Goal: Task Accomplishment & Management: Manage account settings

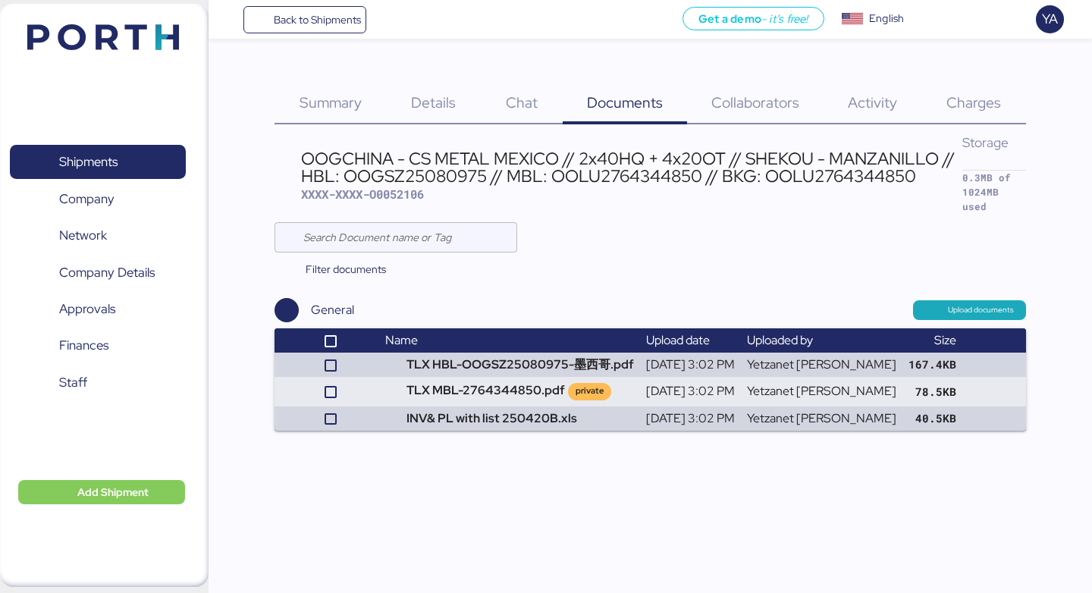
click at [953, 103] on span "Charges" at bounding box center [973, 102] width 55 height 20
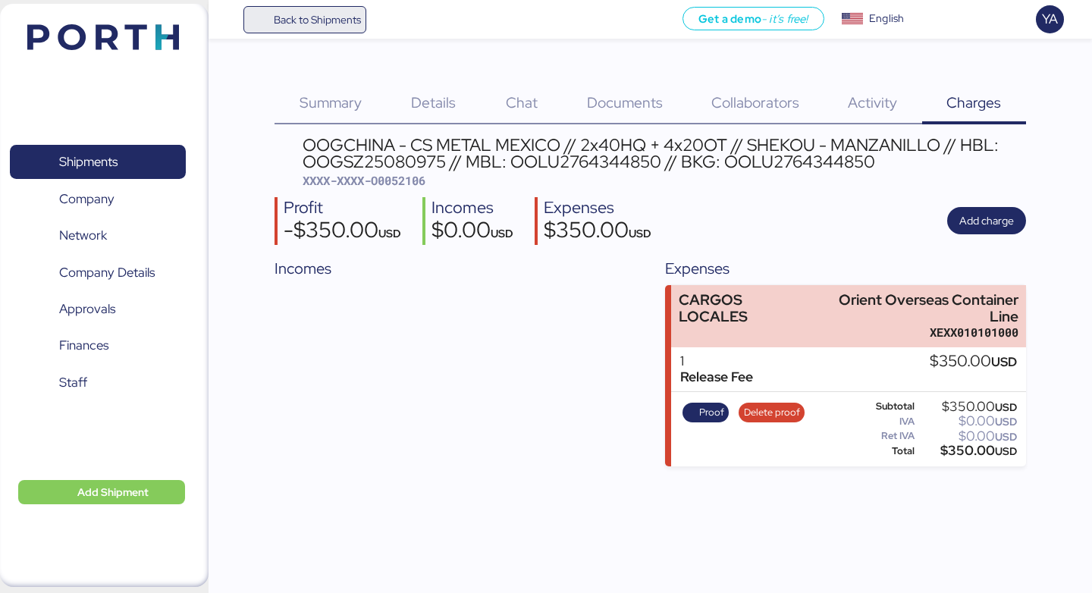
click at [284, 16] on span "Back to Shipments" at bounding box center [317, 20] width 87 height 18
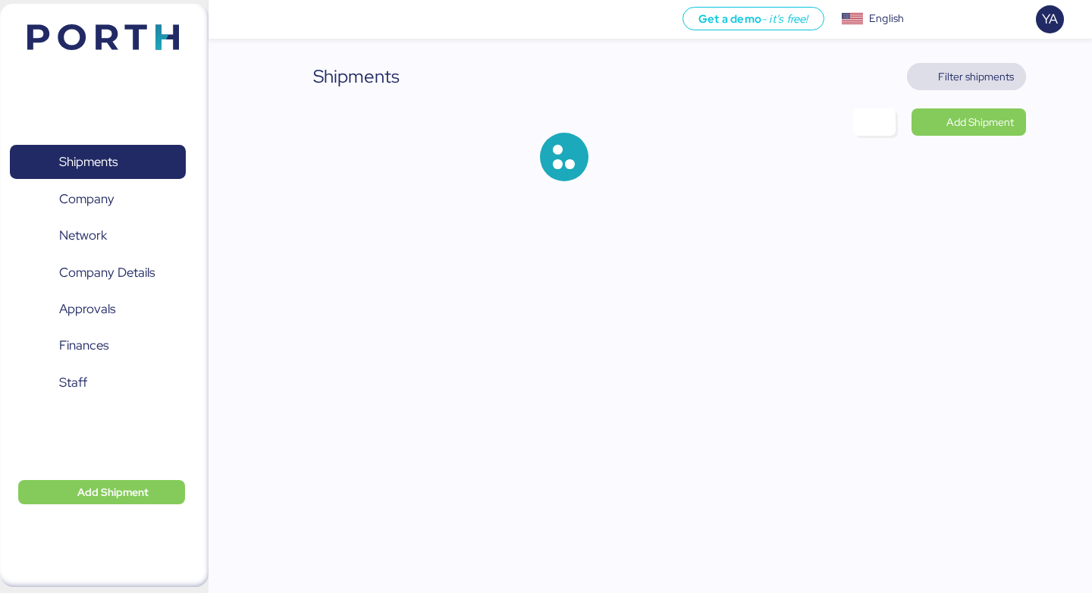
click at [996, 75] on span "Filter shipments" at bounding box center [976, 76] width 76 height 18
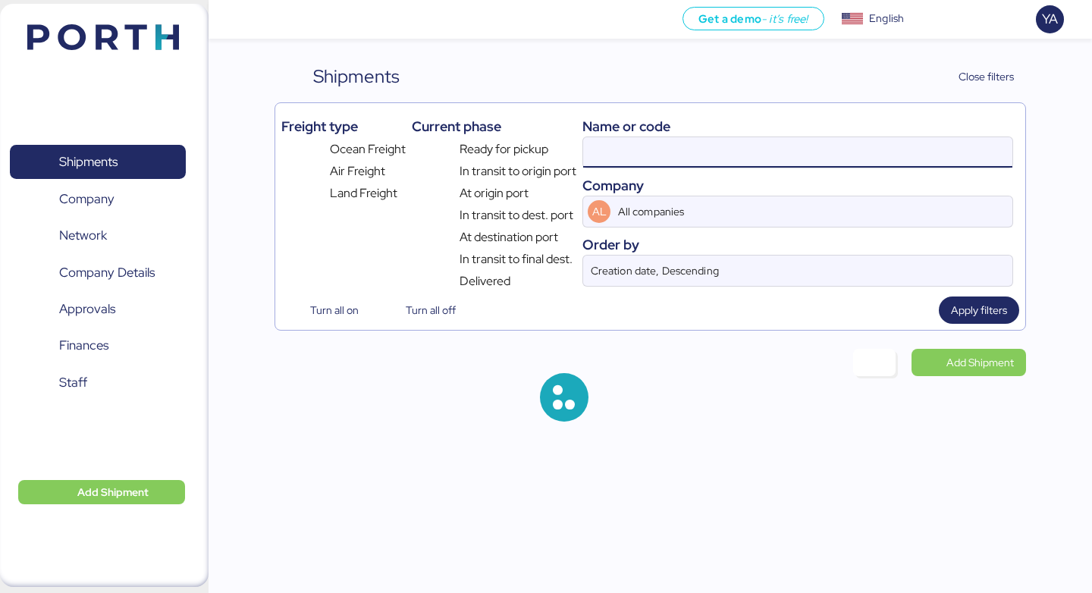
click at [635, 145] on input at bounding box center [797, 152] width 429 height 30
paste input "JH21-25 OPEN-BACK POWER PRESS 开式固定台力机 JH21-45 OPEN-BACK POWER PRESS 开式固定台力机 JH2…"
click at [635, 145] on input "JH21-25 OPEN-BACK POWER PRESS 开式固定台力机 JH21-45 OPEN-BACK POWER PRESS 开式固定台力机 JH2…" at bounding box center [797, 152] width 429 height 30
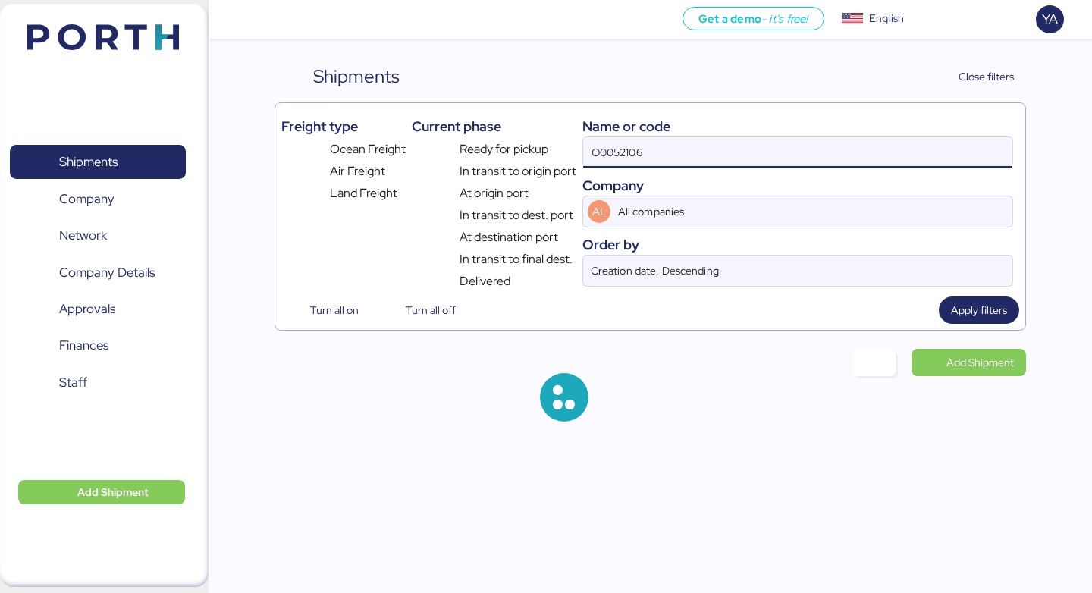
click at [635, 145] on input "O0052106" at bounding box center [797, 152] width 429 height 30
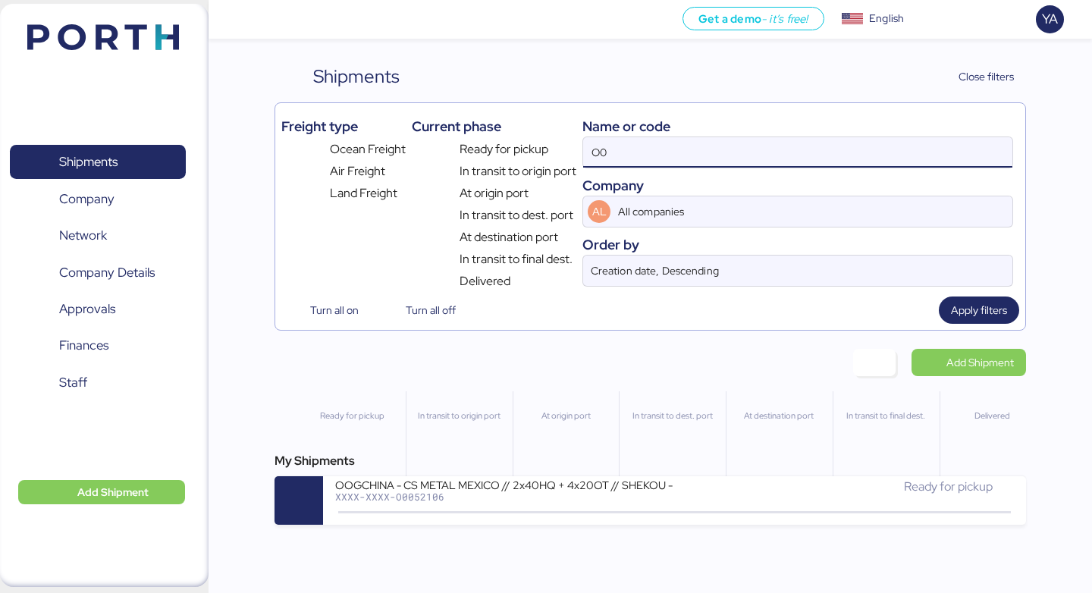
type input "O"
paste input "O0051977"
type input "O0051977"
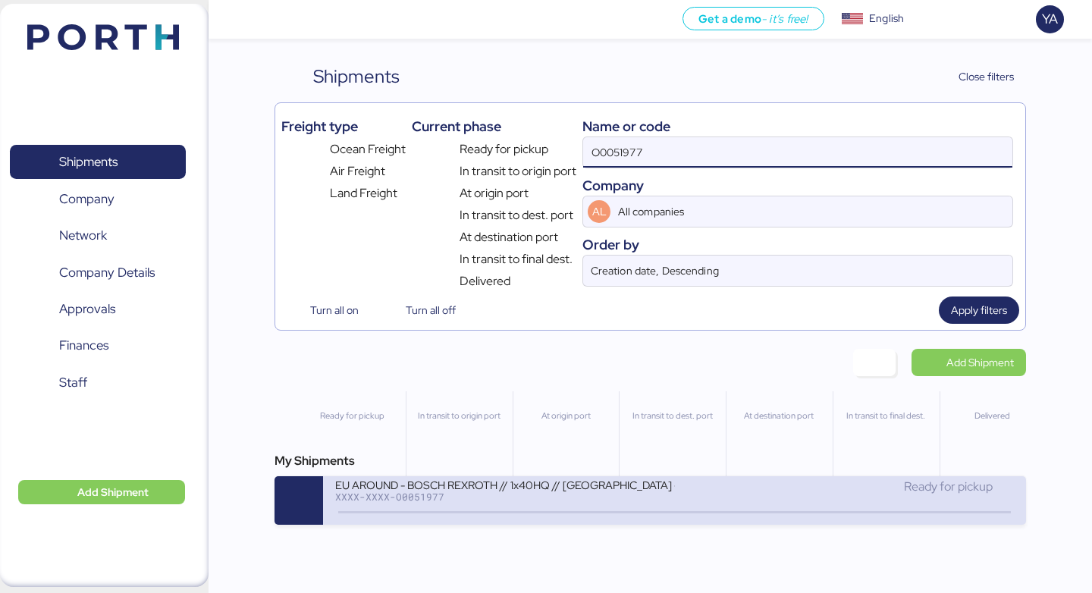
click at [476, 510] on icon at bounding box center [452, 512] width 73 height 17
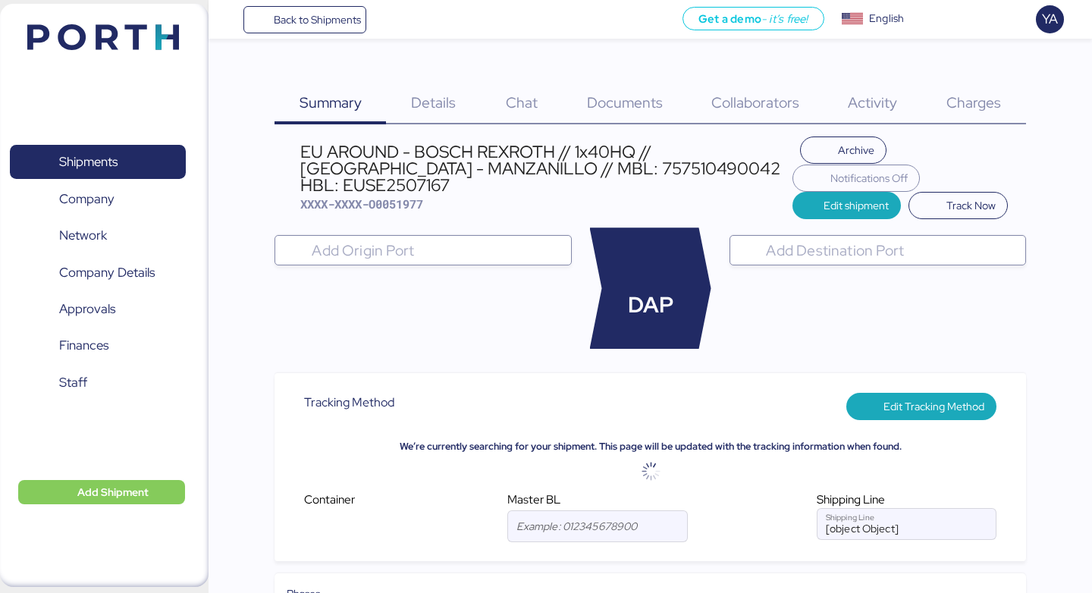
click at [985, 95] on span "Charges" at bounding box center [973, 102] width 55 height 20
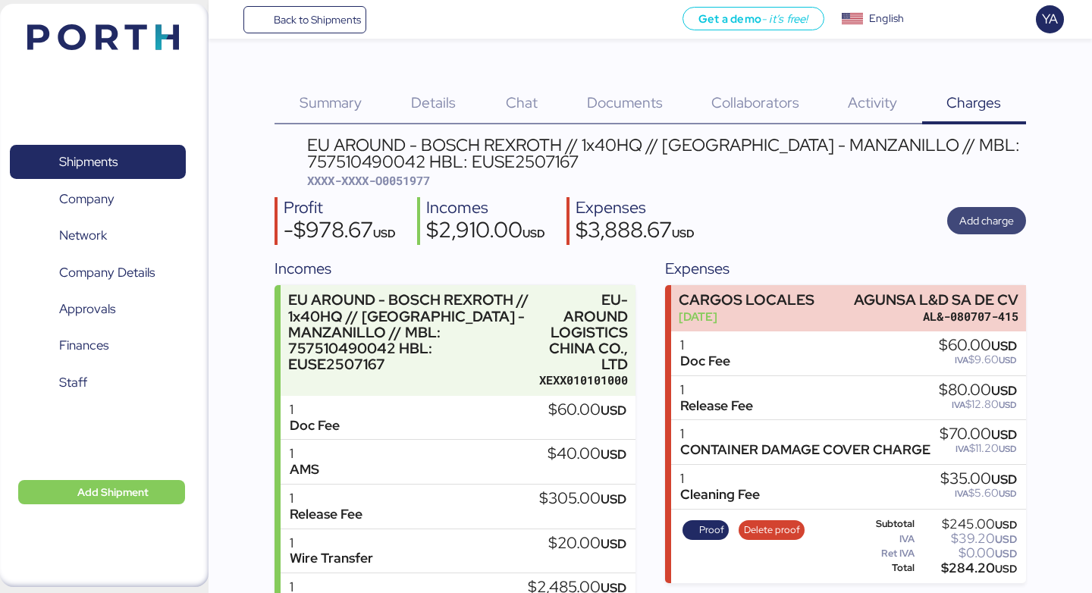
click at [973, 218] on span "Add charge" at bounding box center [986, 221] width 55 height 18
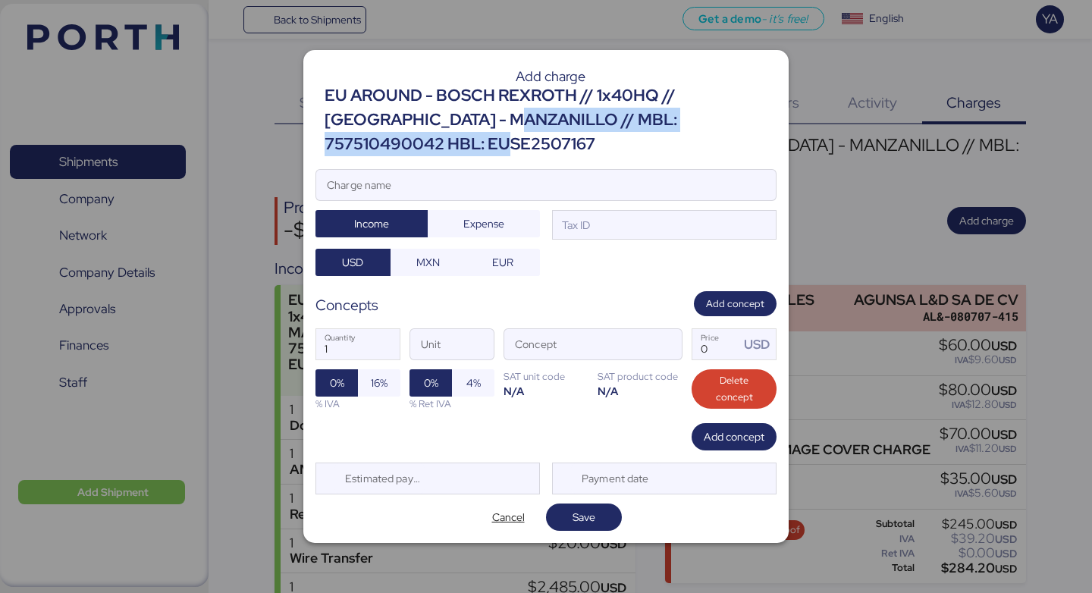
drag, startPoint x: 434, startPoint y: 133, endPoint x: 772, endPoint y: 143, distance: 338.3
click at [772, 143] on div "EU AROUND - BOSCH REXROTH // 1x40HQ // [GEOGRAPHIC_DATA] - MANZANILLO // MBL: 7…" at bounding box center [550, 120] width 452 height 74
copy div "// MBL: 757510490042 HBL: EUSE2507167"
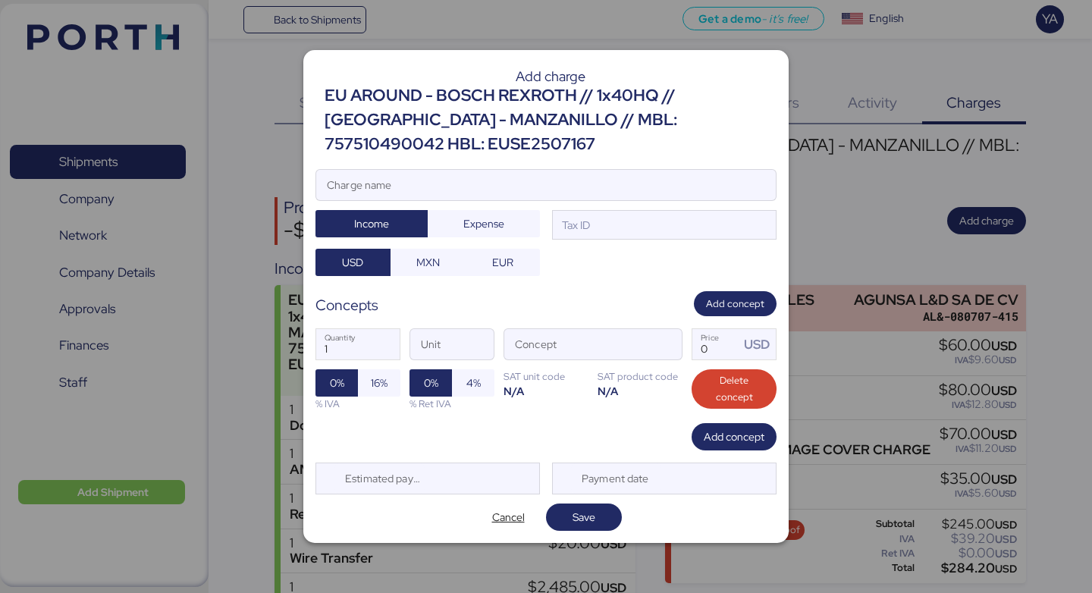
click at [565, 154] on div "Add charge EU AROUND - BOSCH REXROTH // 1x40HQ // [GEOGRAPHIC_DATA] - MANZANILL…" at bounding box center [545, 297] width 485 height 494
click at [568, 170] on input "Charge name" at bounding box center [545, 185] width 459 height 30
paste input "// MBL: 757510490042 HBL: EUSE2507167"
type input "Demoras // MBL: 757510490042 HBL: EUSE2507167"
click at [611, 241] on div "Demoras // MBL: 757510490042 HBL: EUSE2507167 Charge name Income Expense Tax ID…" at bounding box center [545, 223] width 461 height 108
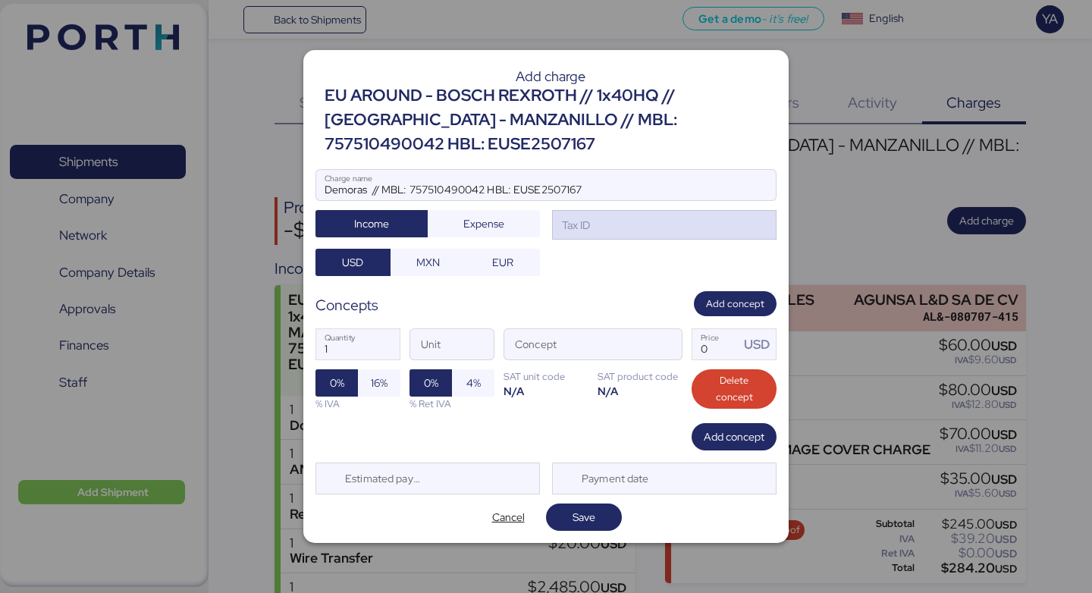
click at [611, 221] on div "Tax ID" at bounding box center [664, 225] width 224 height 30
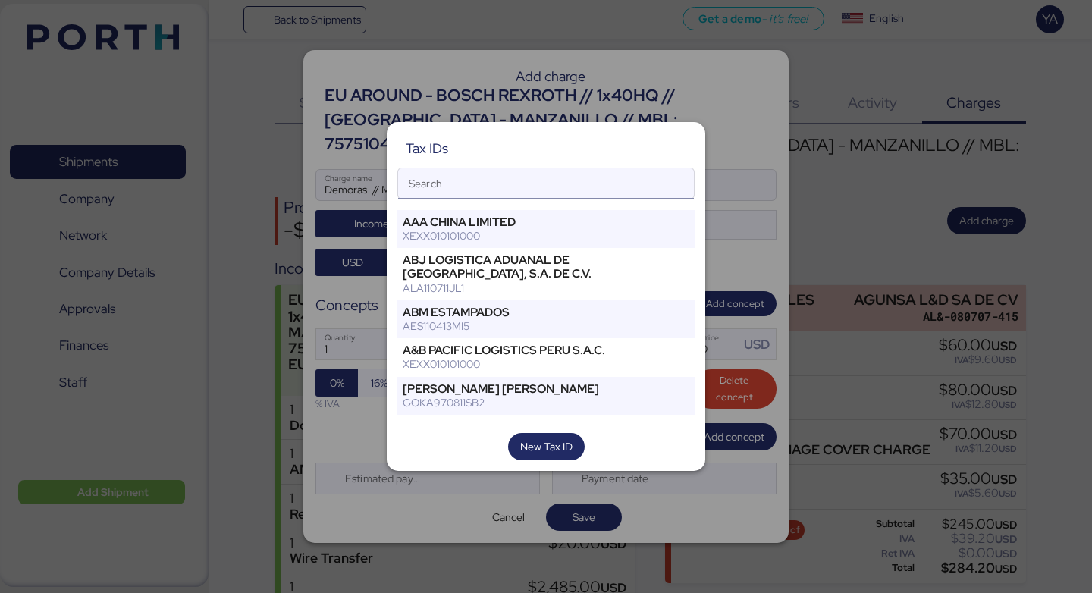
click at [569, 175] on input "Search" at bounding box center [546, 183] width 296 height 30
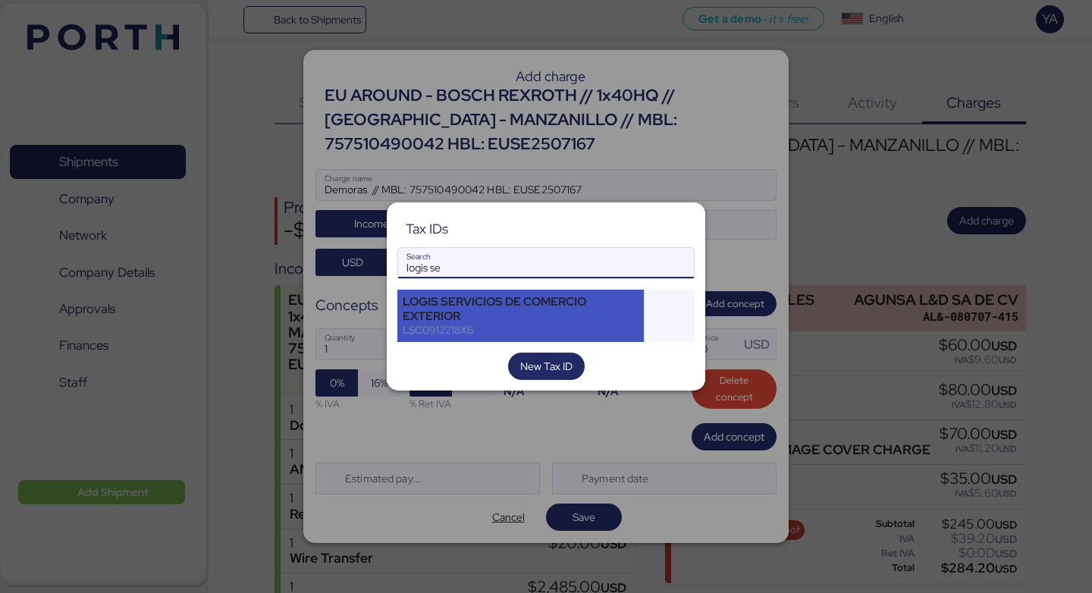
type input "logis se"
click at [497, 318] on div "LOGIS SERVICIOS DE COMERCIO EXTERIOR" at bounding box center [521, 308] width 236 height 27
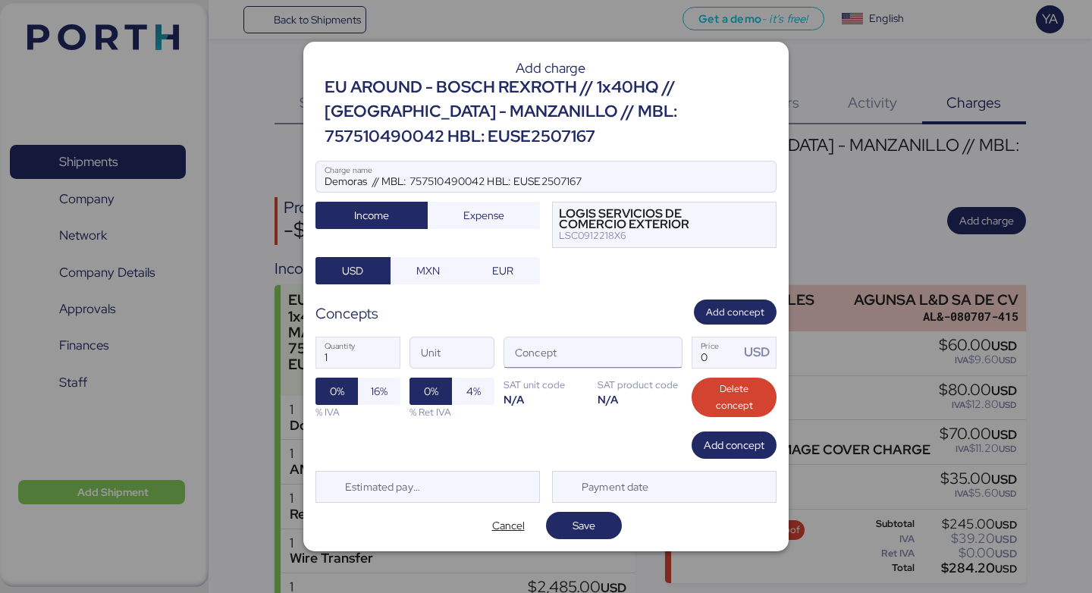
click at [625, 343] on input "Concept" at bounding box center [574, 352] width 141 height 30
click at [662, 346] on span "button" at bounding box center [666, 356] width 32 height 32
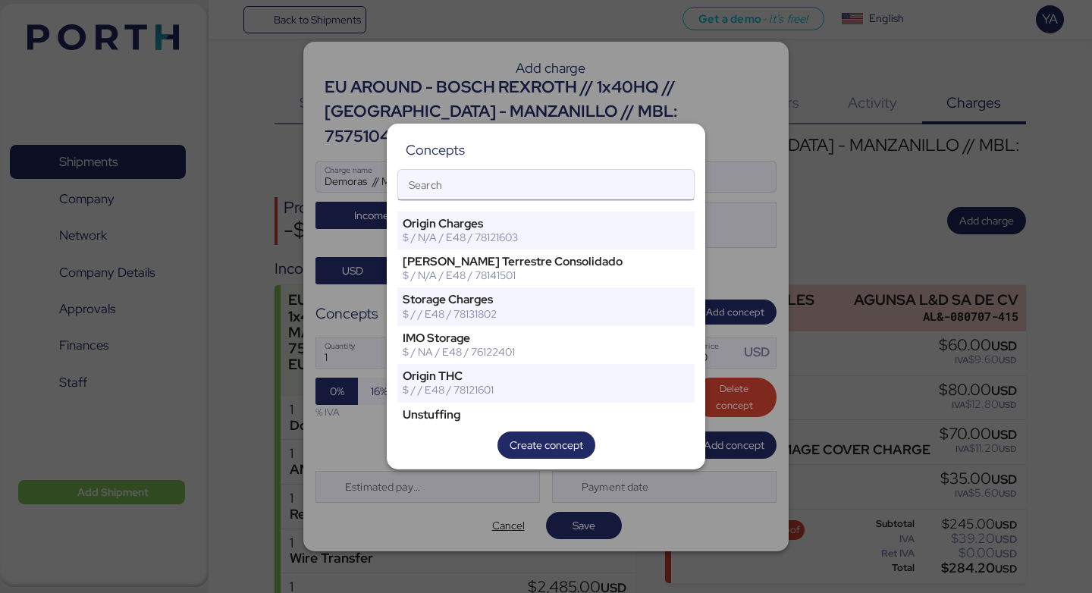
click at [543, 186] on input "Search" at bounding box center [546, 185] width 296 height 30
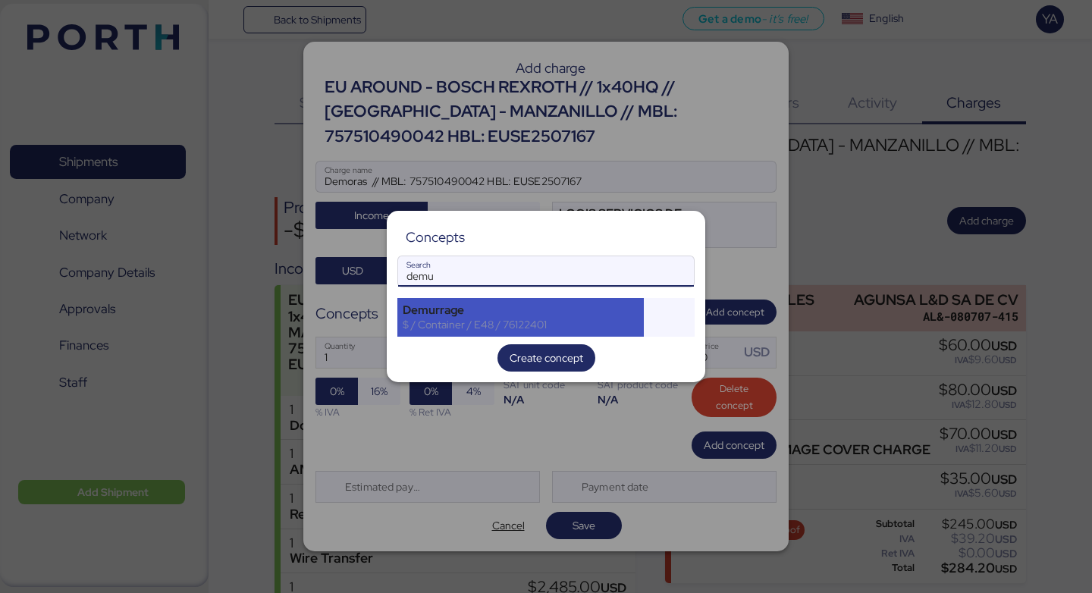
type input "demu"
click at [491, 318] on div "$ / Container / E48 / 76122401" at bounding box center [521, 325] width 236 height 14
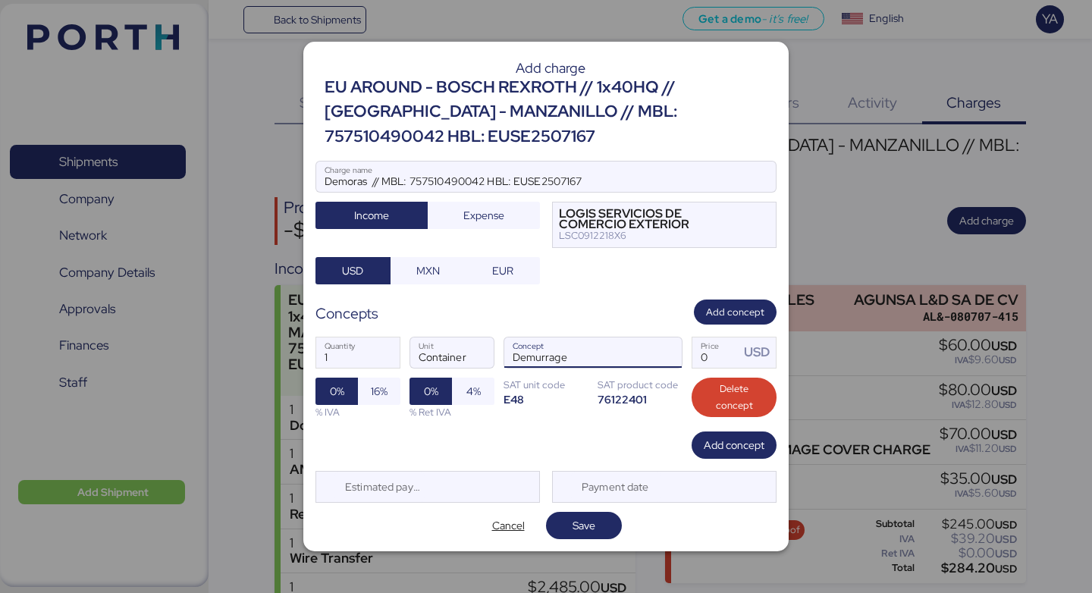
click at [572, 352] on input "Demurrage" at bounding box center [574, 352] width 141 height 30
click at [672, 349] on span "button" at bounding box center [666, 356] width 32 height 32
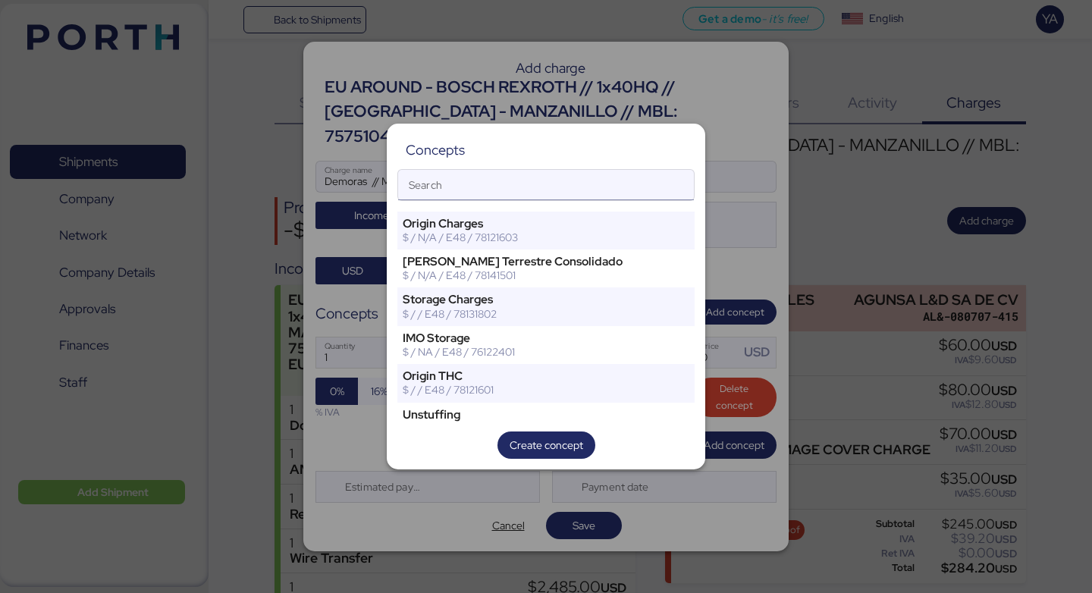
click at [553, 194] on input "Search" at bounding box center [546, 185] width 296 height 30
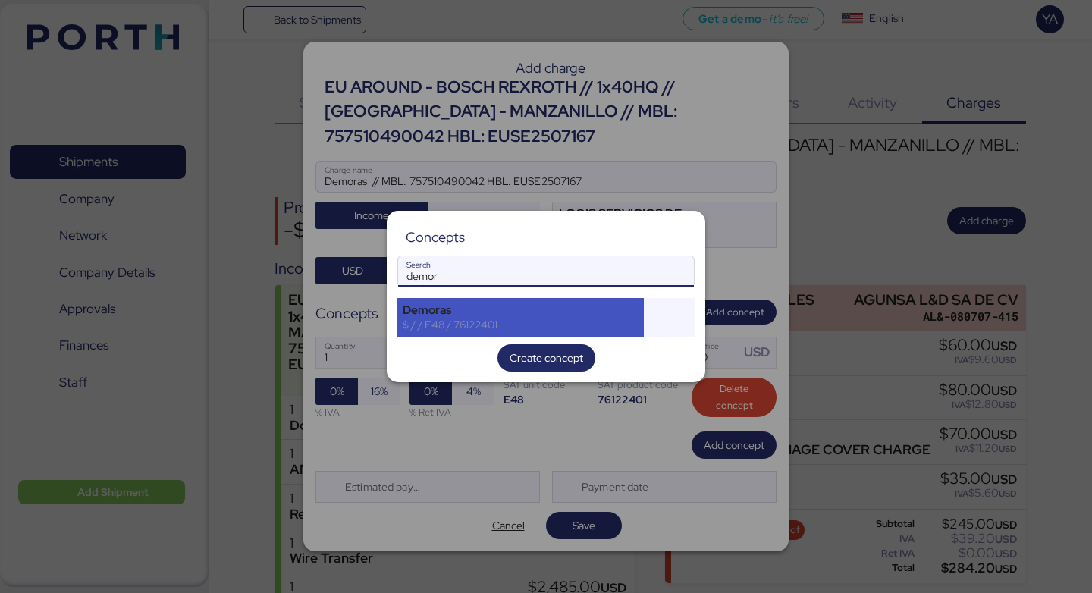
type input "demor"
click at [498, 310] on div "Demoras" at bounding box center [521, 310] width 236 height 14
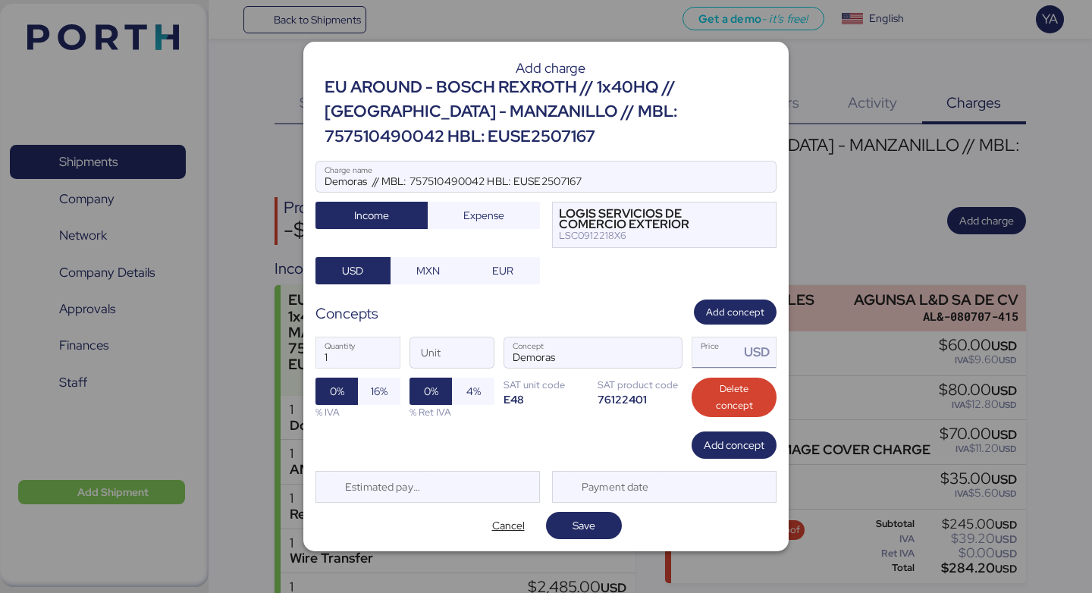
click at [712, 337] on input "Price USD" at bounding box center [715, 352] width 47 height 30
type input "1"
click at [588, 516] on span "Save" at bounding box center [583, 525] width 23 height 18
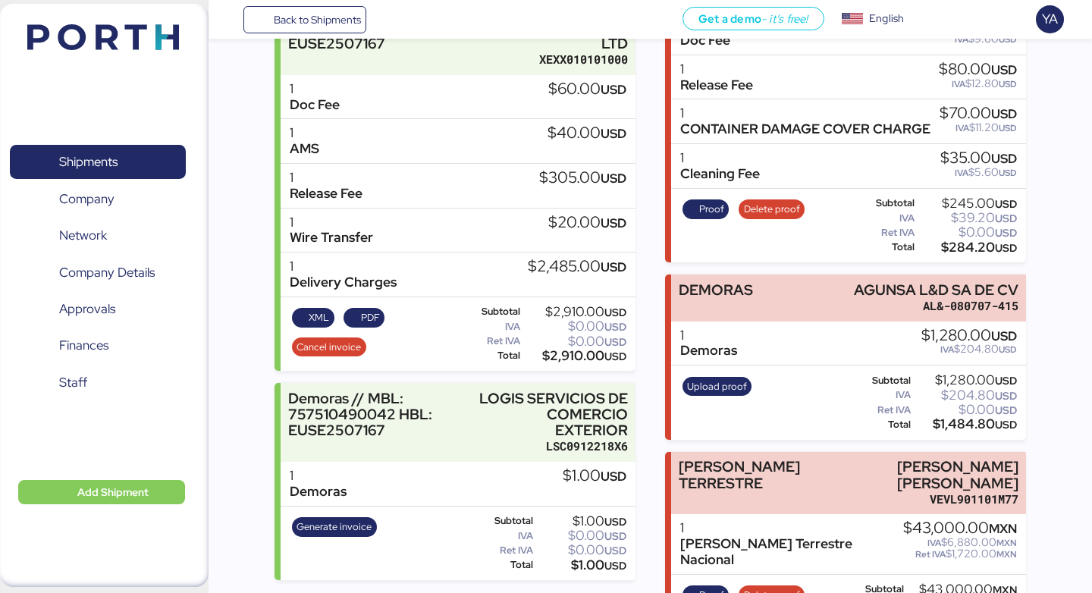
scroll to position [324, 0]
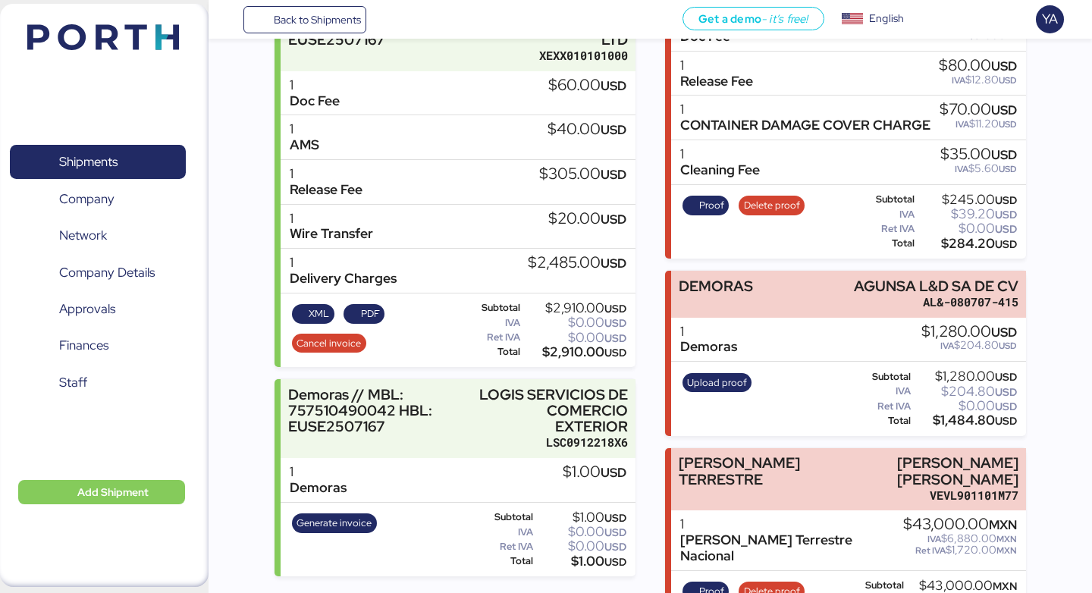
click at [578, 464] on div "$1.00 USD" at bounding box center [594, 472] width 64 height 17
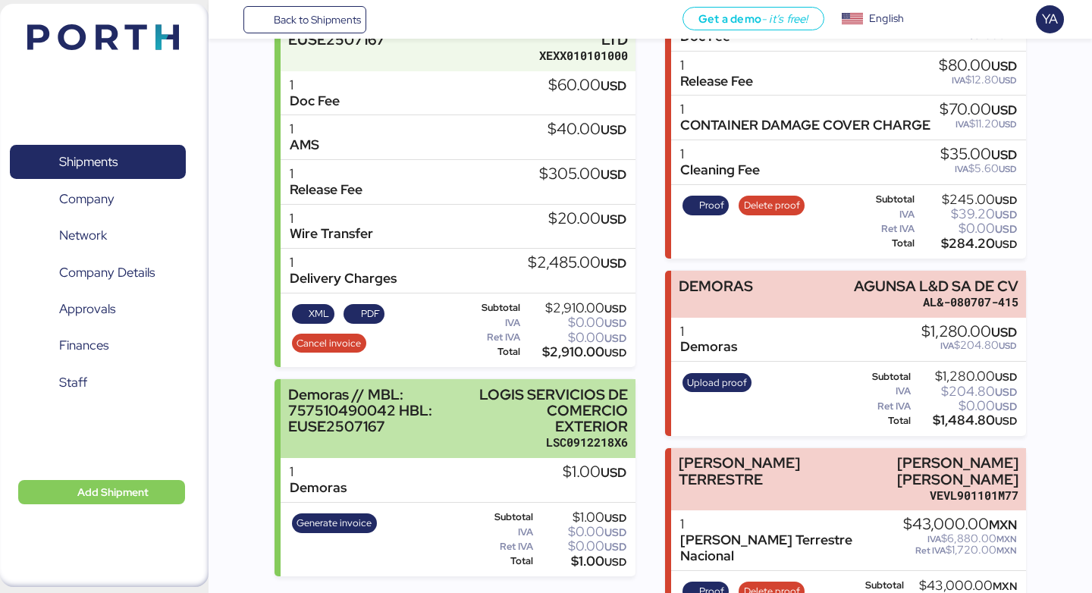
click at [578, 415] on div "LOGIS SERVICIOS DE COMERCIO EXTERIOR" at bounding box center [551, 411] width 153 height 48
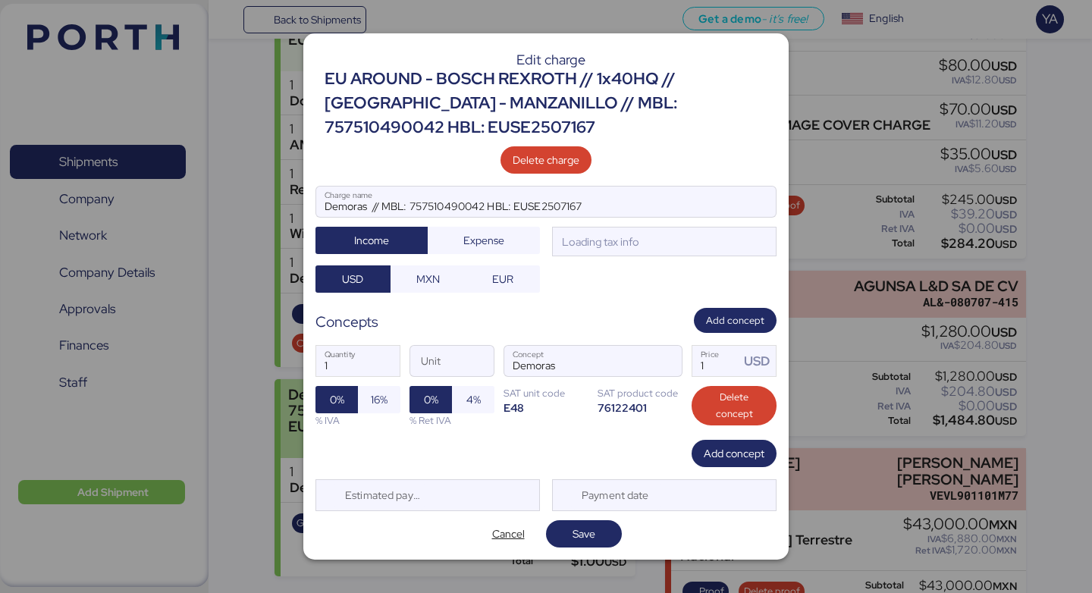
scroll to position [0, 0]
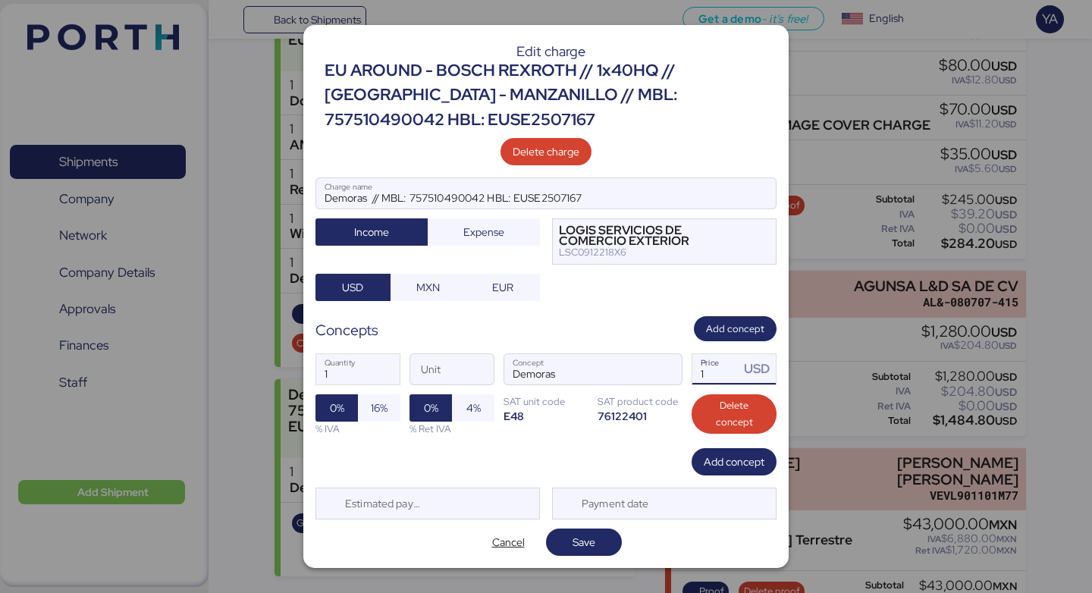
click at [734, 357] on input "1" at bounding box center [715, 369] width 47 height 30
type input "1280"
click at [382, 421] on div "% IVA" at bounding box center [357, 428] width 85 height 14
click at [389, 396] on span "16%" at bounding box center [379, 407] width 42 height 27
click at [594, 533] on span "Save" at bounding box center [583, 542] width 23 height 18
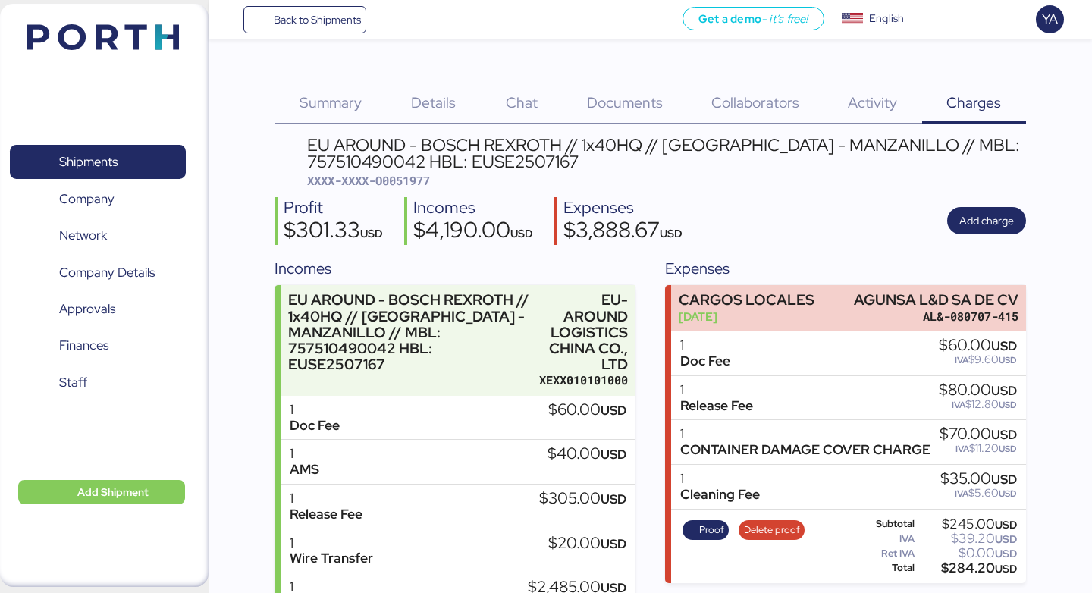
click at [399, 174] on span "XXXX-XXXX-O0051977" at bounding box center [368, 180] width 123 height 15
copy span "O0051977"
click at [421, 185] on span "XXXX-XXXX-O0051977" at bounding box center [368, 180] width 123 height 15
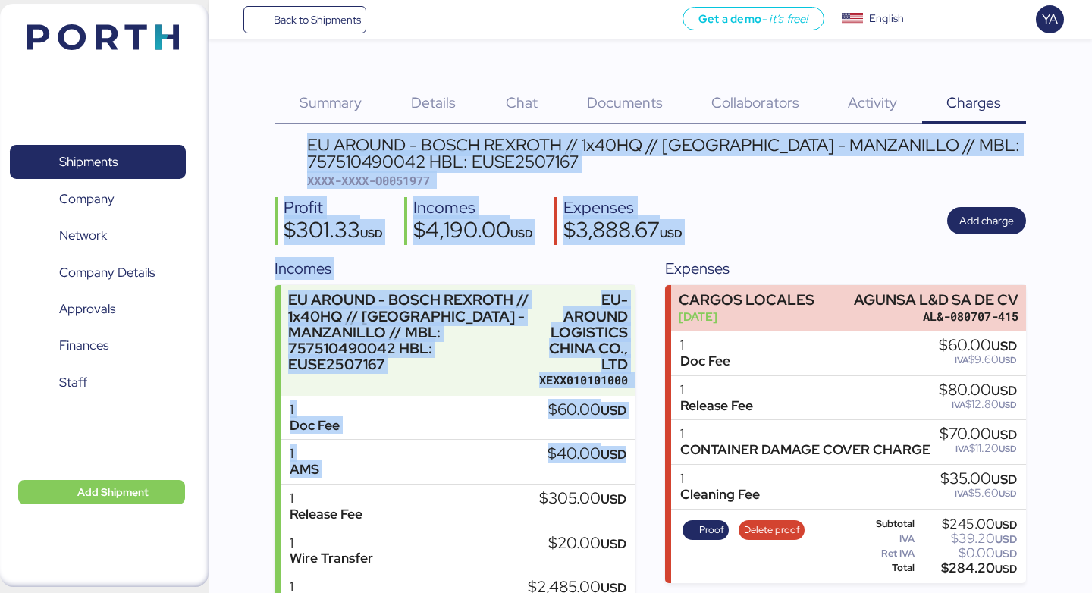
drag, startPoint x: 284, startPoint y: 148, endPoint x: 635, endPoint y: 486, distance: 487.9
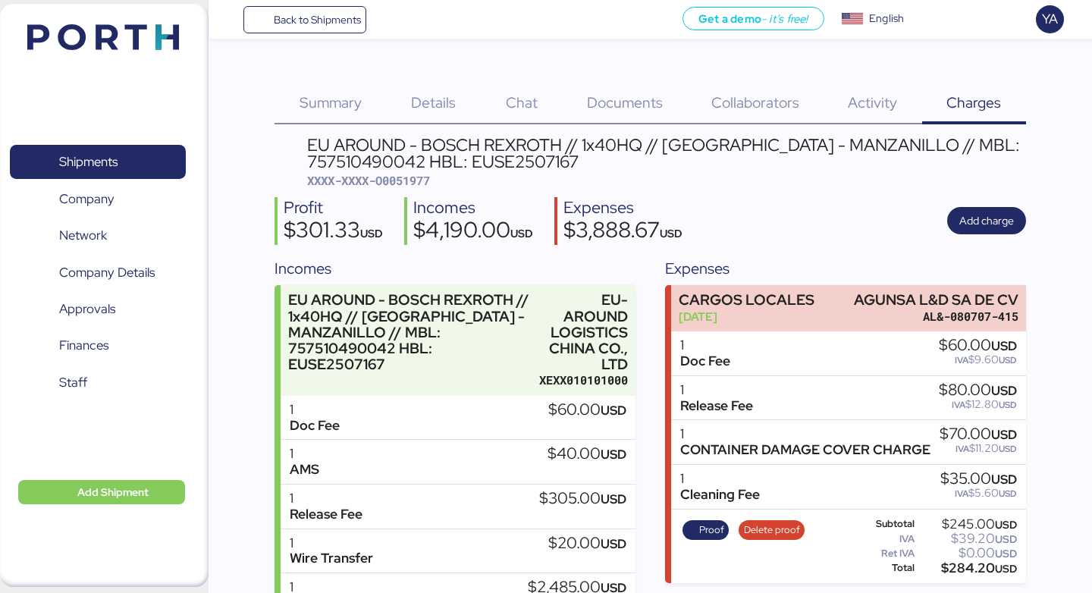
click at [566, 227] on div "Expenses $3,888.67 USD" at bounding box center [617, 221] width 127 height 48
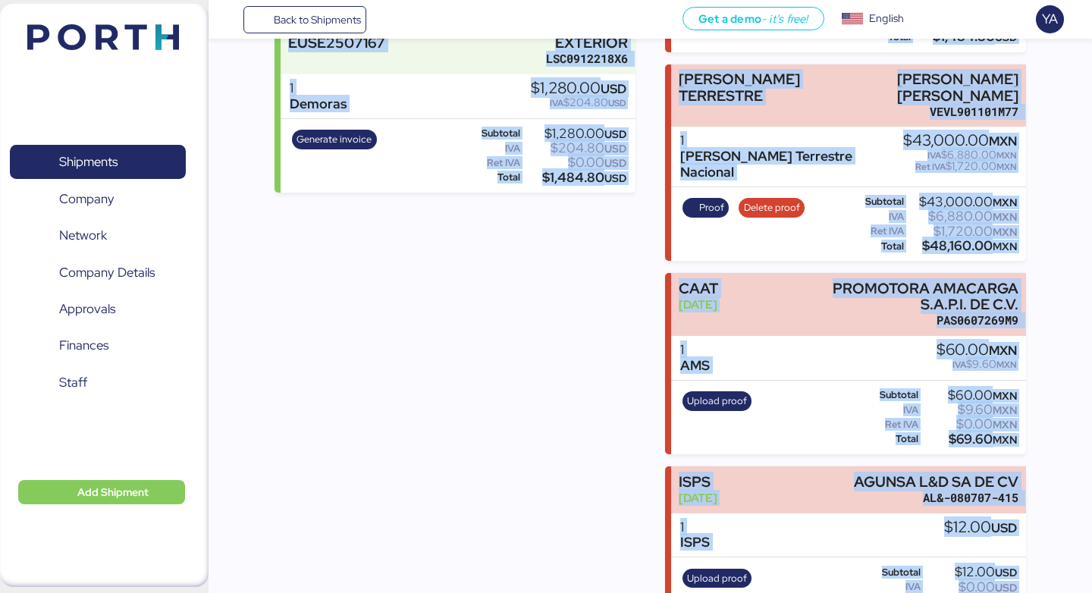
scroll to position [750, 0]
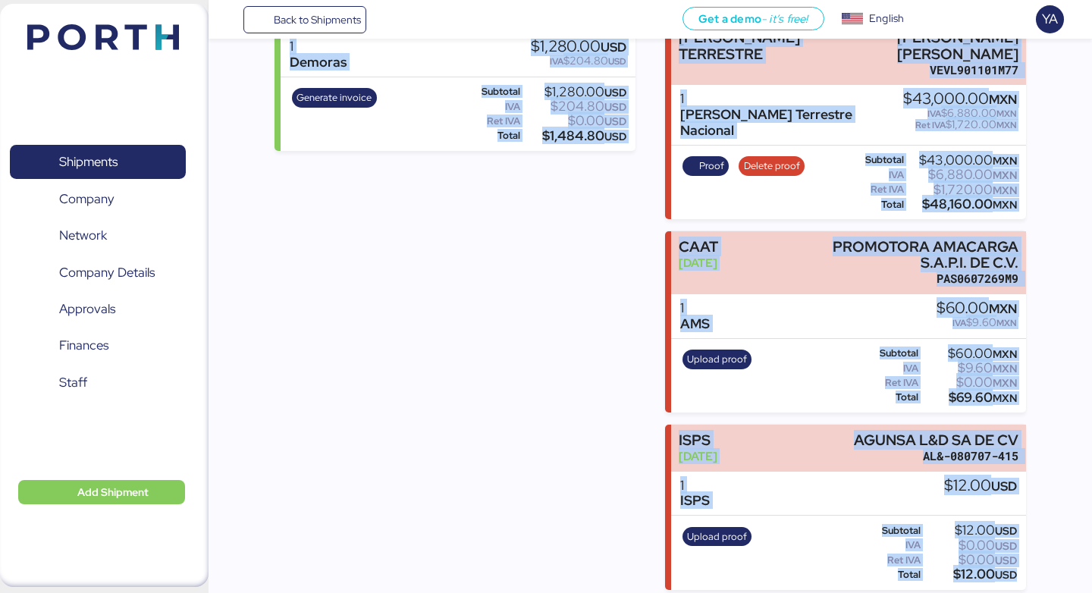
drag, startPoint x: 292, startPoint y: 130, endPoint x: 1091, endPoint y: 572, distance: 913.1
drag, startPoint x: 249, startPoint y: 62, endPoint x: 1052, endPoint y: 588, distance: 959.4
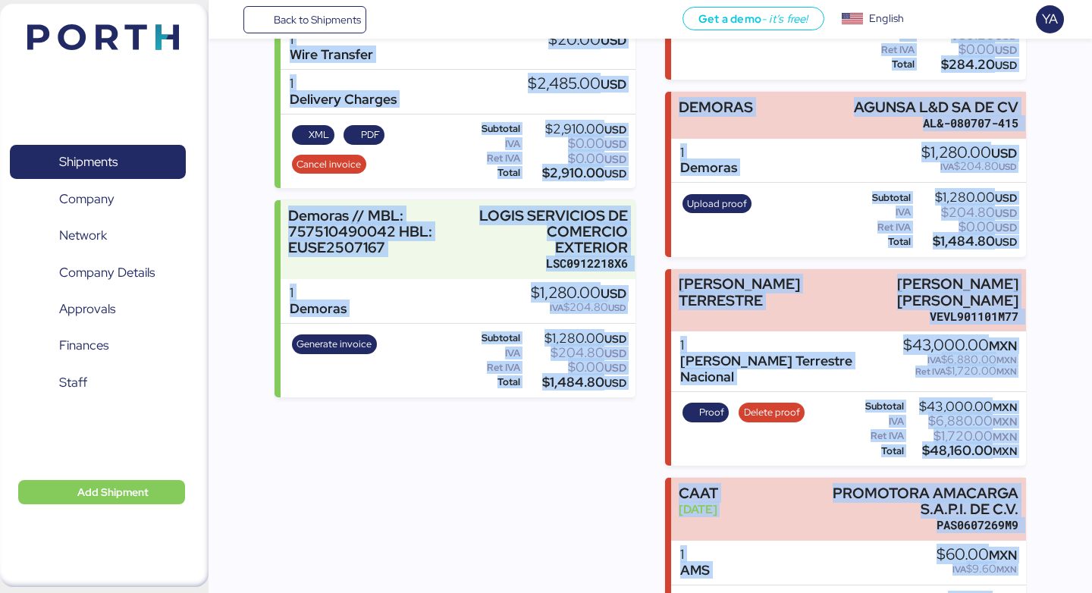
scroll to position [0, 0]
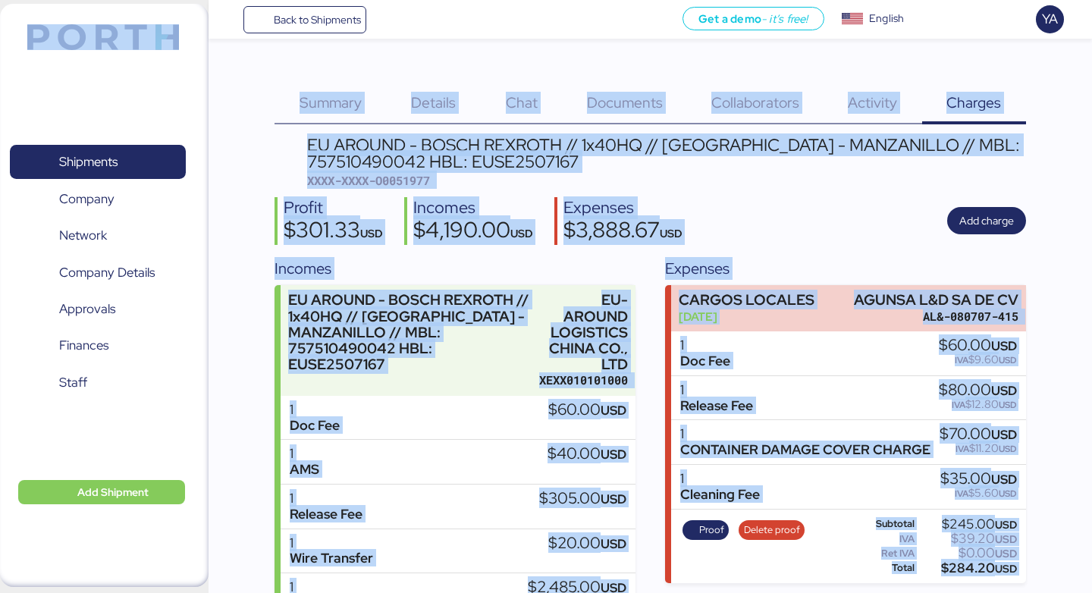
drag, startPoint x: 1064, startPoint y: 582, endPoint x: 64, endPoint y: 10, distance: 1152.1
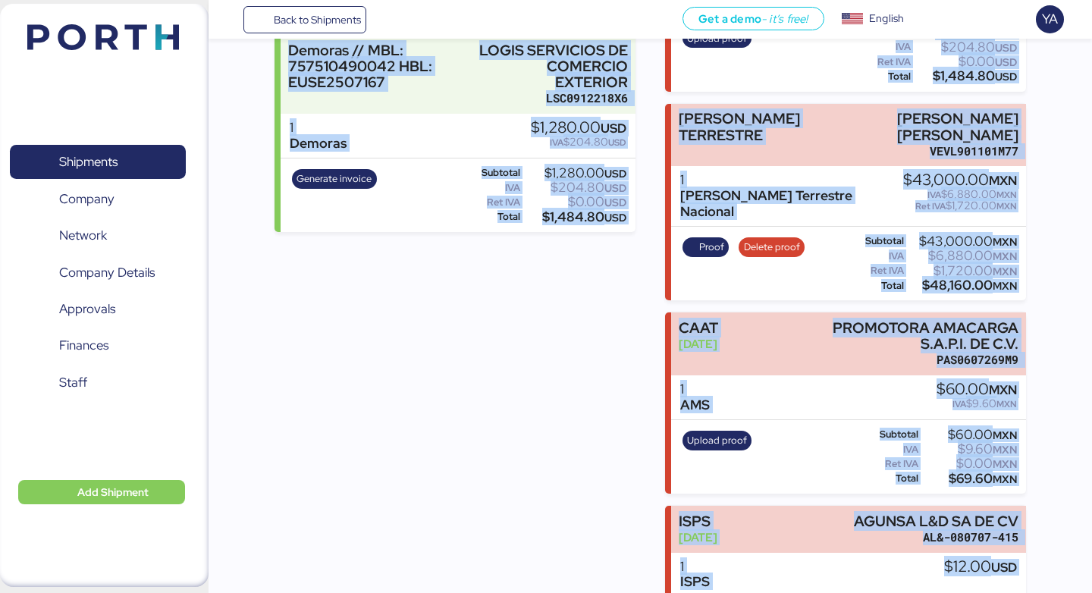
scroll to position [750, 0]
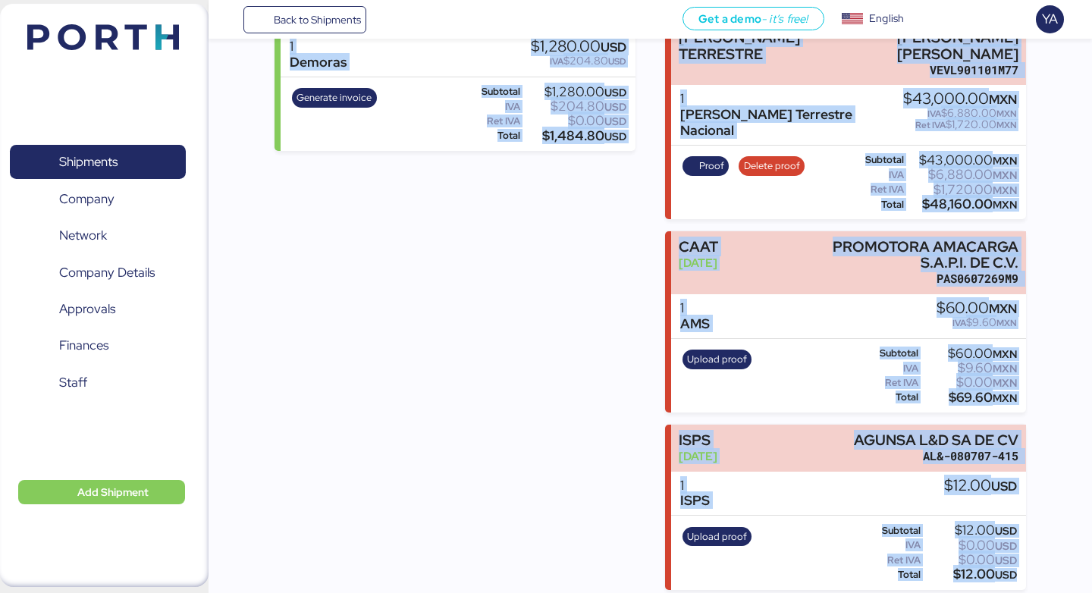
drag, startPoint x: 249, startPoint y: 51, endPoint x: 1077, endPoint y: 588, distance: 987.2
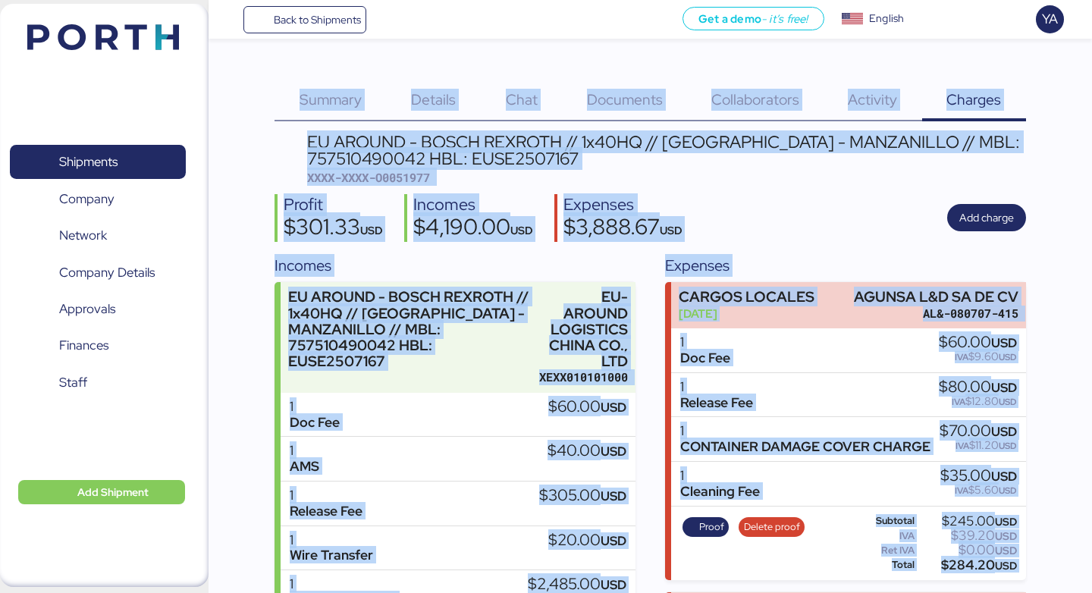
scroll to position [0, 0]
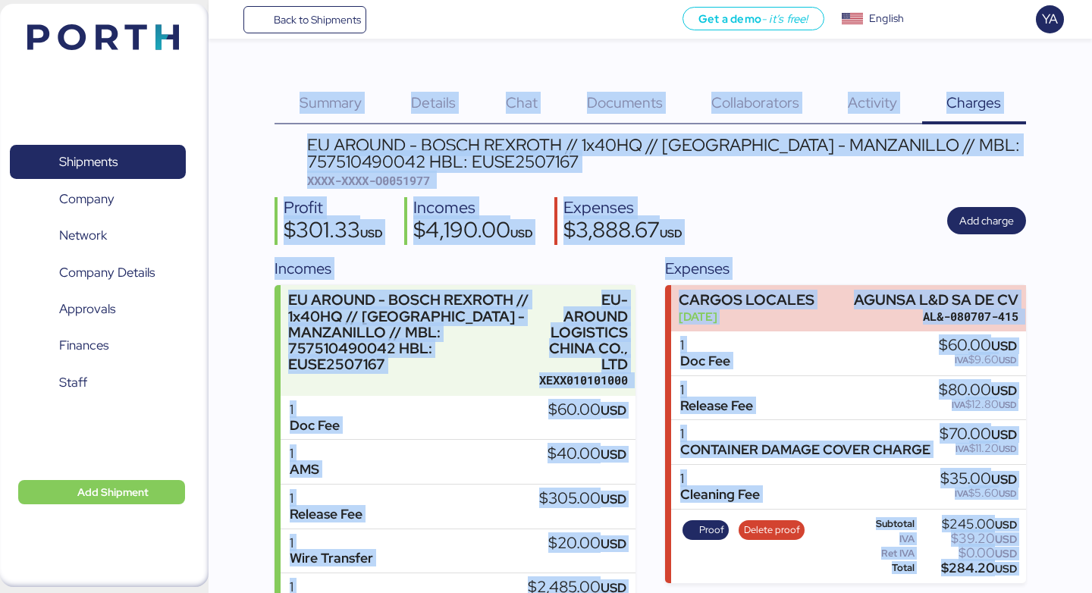
drag, startPoint x: 1063, startPoint y: 574, endPoint x: 8, endPoint y: 36, distance: 1184.2
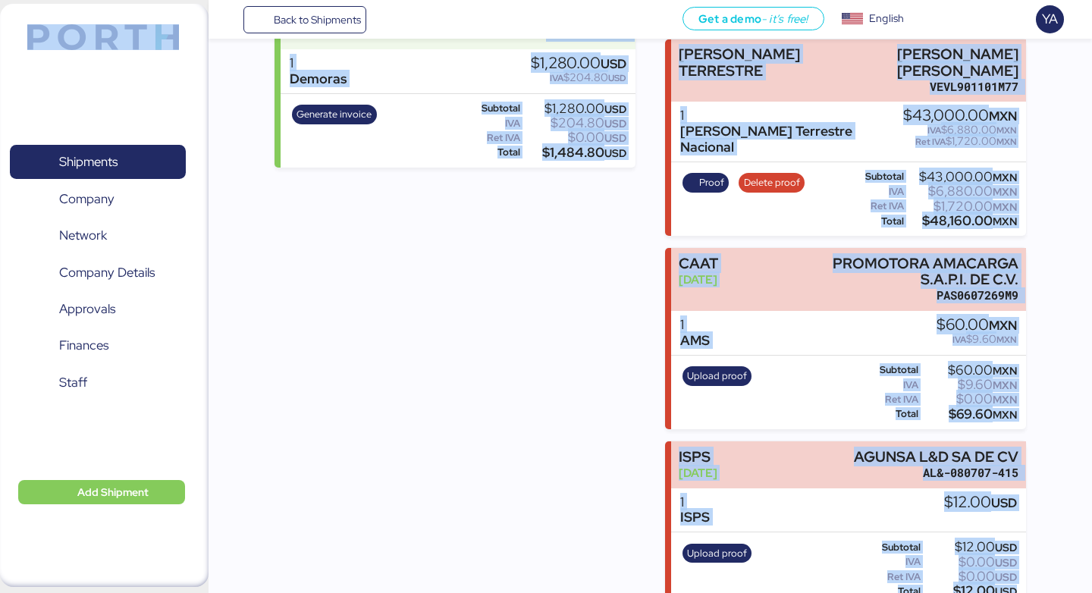
scroll to position [750, 0]
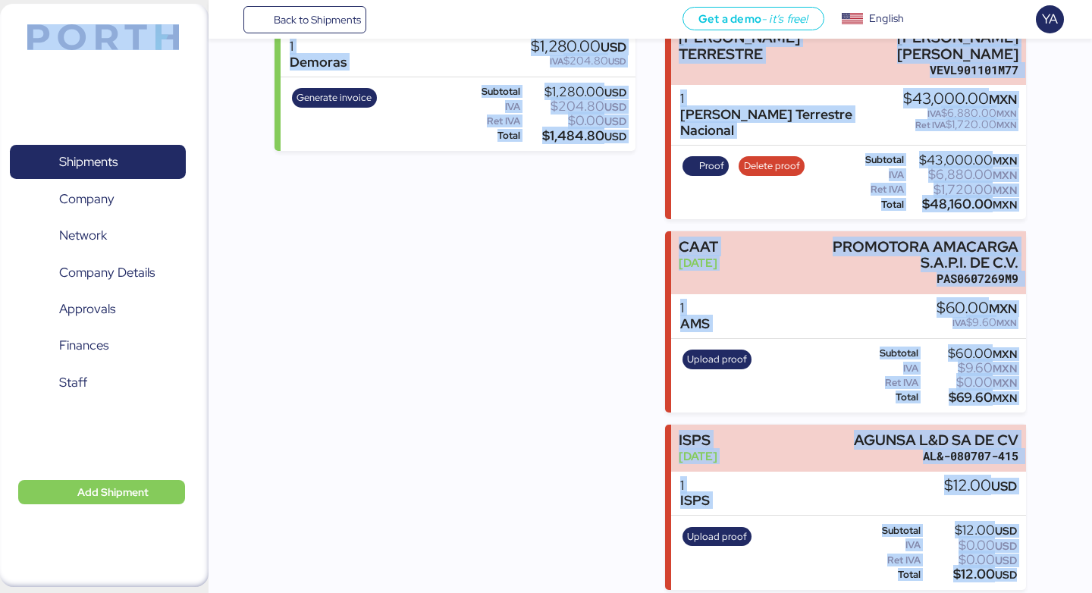
click at [443, 274] on div "Incomes EU AROUND - BOSCH REXROTH // 1x40HQ // [GEOGRAPHIC_DATA] - MANZANILLO /…" at bounding box center [454, 48] width 360 height 1083
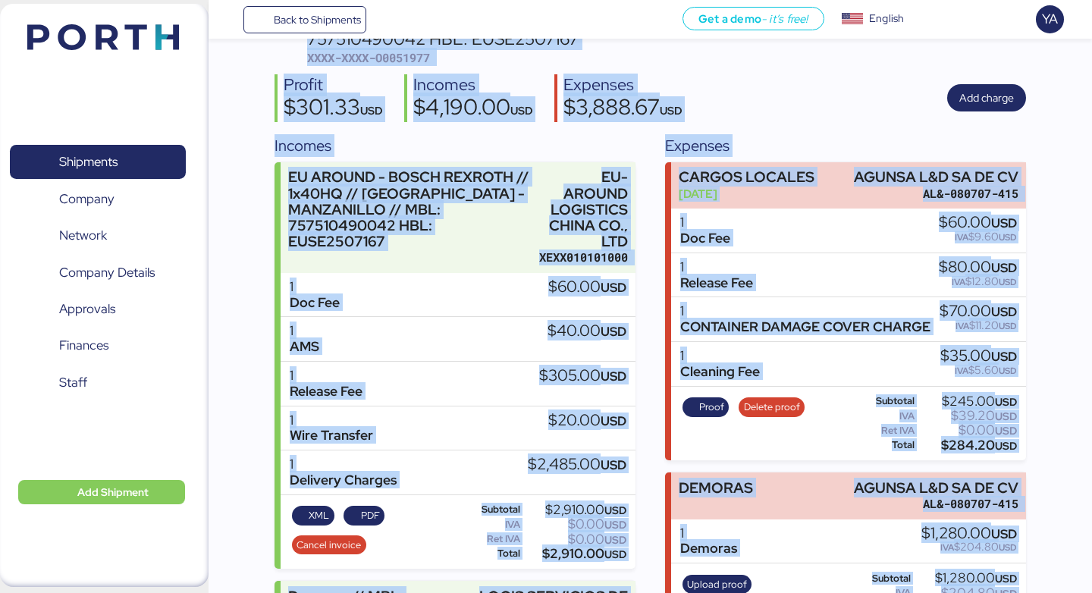
scroll to position [0, 0]
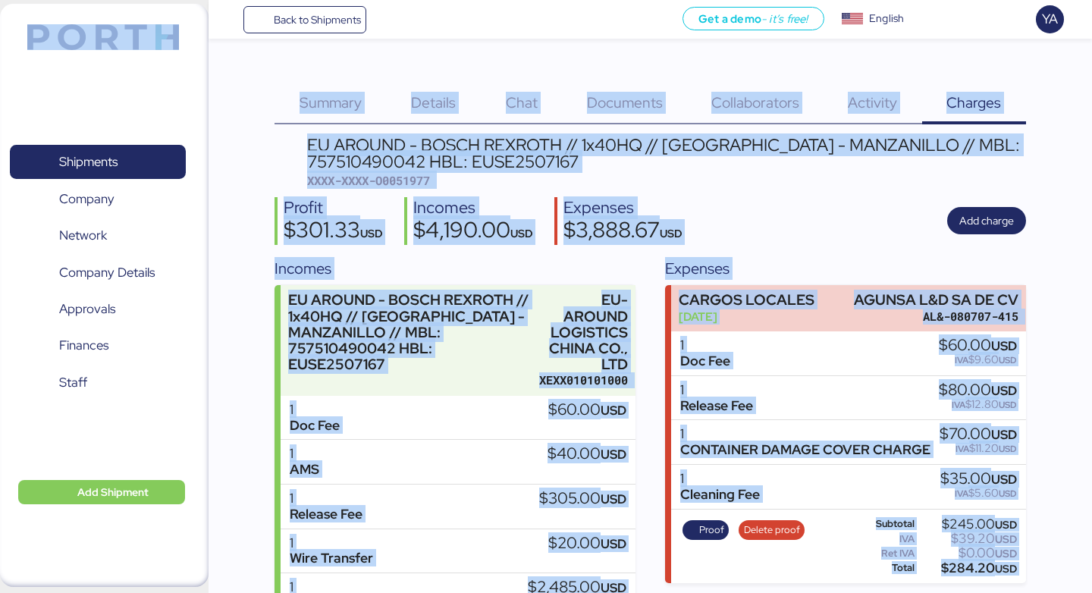
drag, startPoint x: 1051, startPoint y: 575, endPoint x: 2, endPoint y: 30, distance: 1181.7
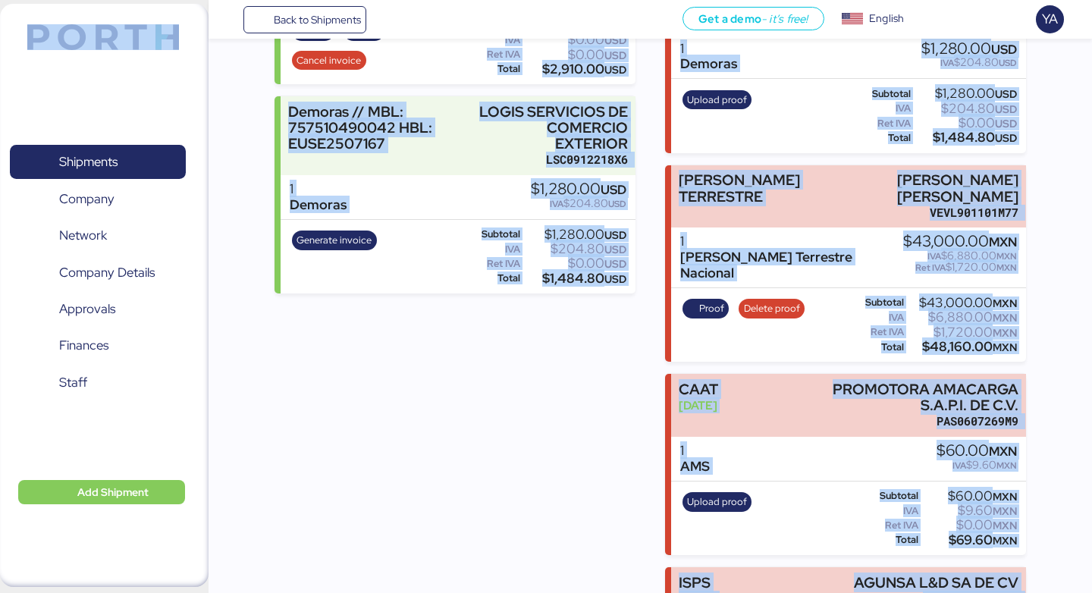
scroll to position [750, 0]
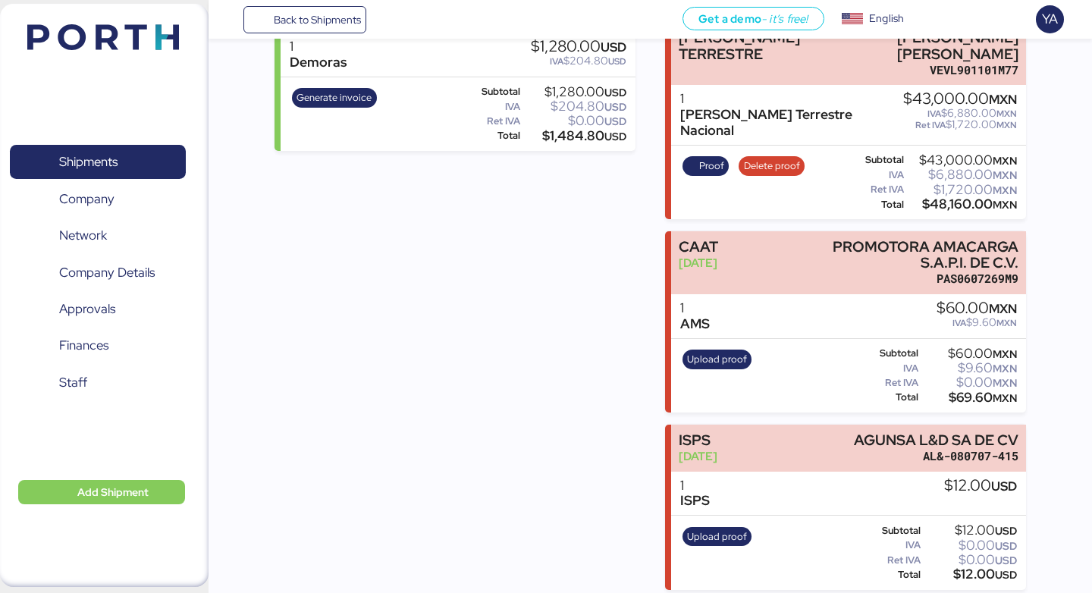
click at [402, 213] on div "Incomes EU AROUND - BOSCH REXROTH // 1x40HQ // [GEOGRAPHIC_DATA] - MANZANILLO /…" at bounding box center [454, 48] width 360 height 1083
click at [492, 447] on div "Incomes EU AROUND - BOSCH REXROTH // 1x40HQ // [GEOGRAPHIC_DATA] - MANZANILLO /…" at bounding box center [454, 48] width 360 height 1083
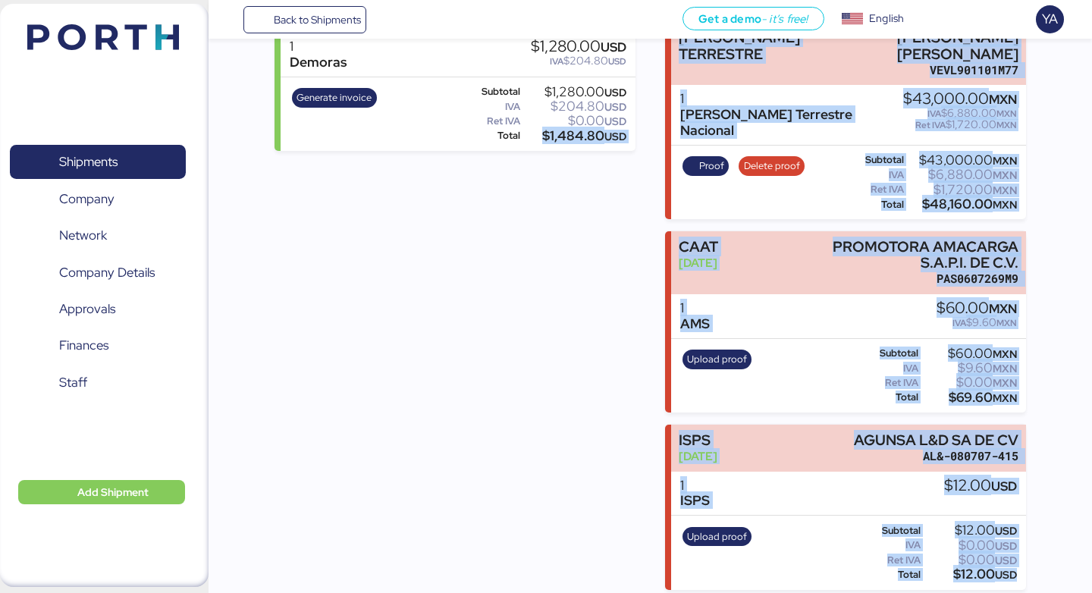
drag, startPoint x: 1031, startPoint y: 588, endPoint x: 451, endPoint y: 404, distance: 608.3
click at [451, 404] on div "Incomes EU AROUND - BOSCH REXROTH // 1x40HQ // [GEOGRAPHIC_DATA] - MANZANILLO /…" at bounding box center [454, 48] width 360 height 1083
drag, startPoint x: 1038, startPoint y: 581, endPoint x: 388, endPoint y: 220, distance: 743.5
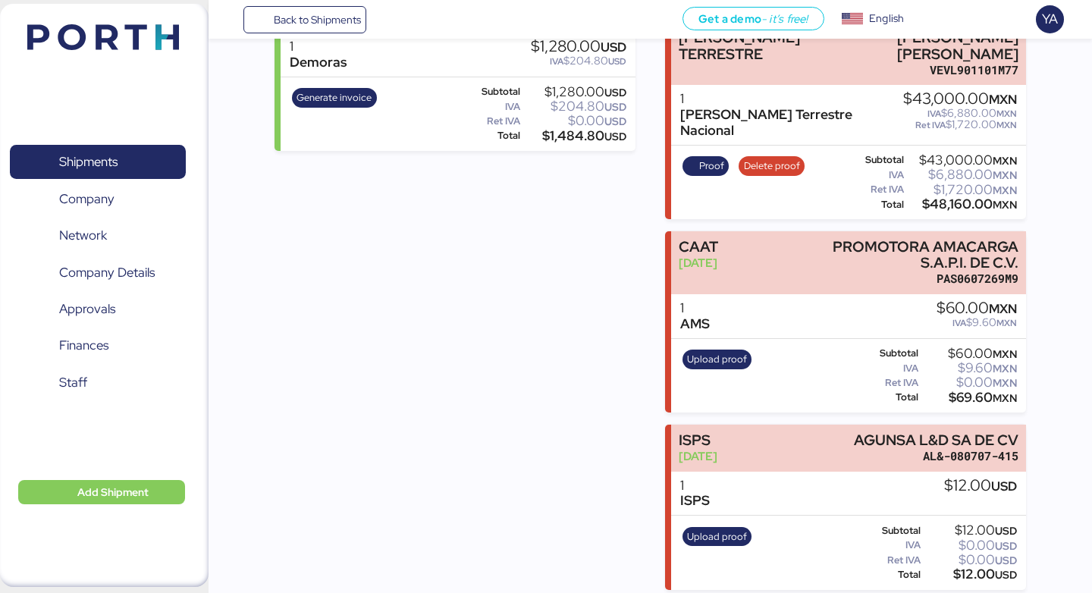
click at [388, 220] on div "Incomes EU AROUND - BOSCH REXROTH // 1x40HQ // [GEOGRAPHIC_DATA] - MANZANILLO /…" at bounding box center [454, 48] width 360 height 1083
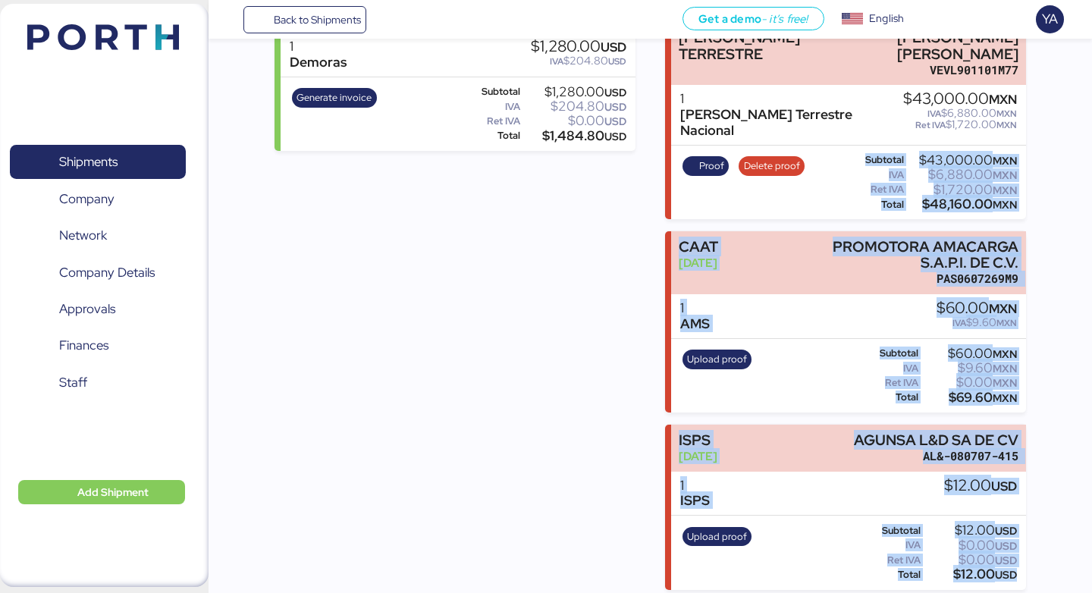
drag, startPoint x: 1044, startPoint y: 581, endPoint x: 791, endPoint y: 180, distance: 473.9
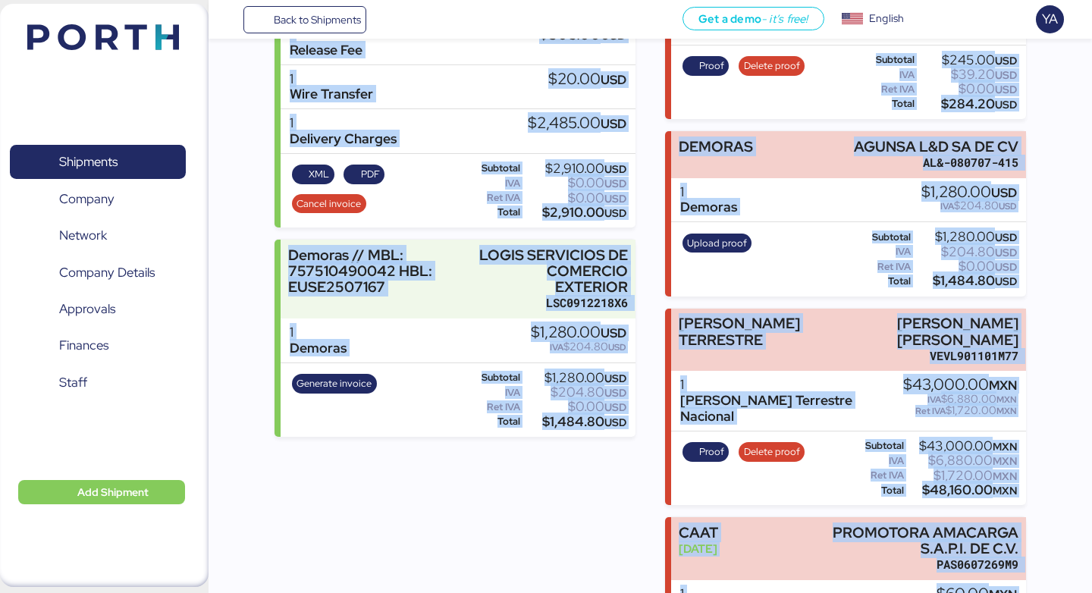
scroll to position [0, 0]
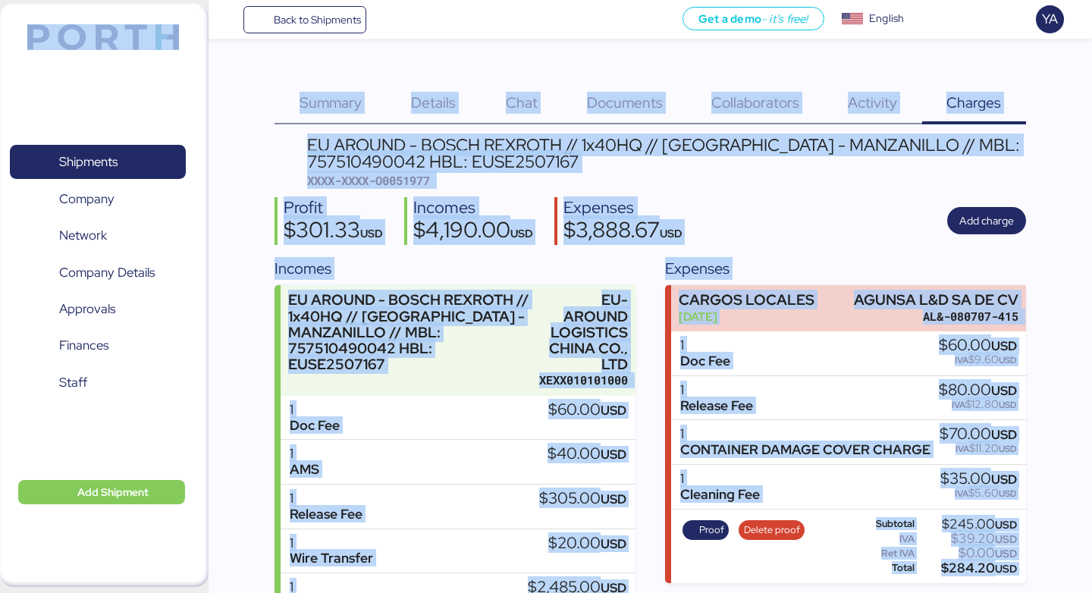
drag, startPoint x: 1040, startPoint y: 580, endPoint x: 8, endPoint y: 8, distance: 1179.5
drag, startPoint x: 1049, startPoint y: 575, endPoint x: 7, endPoint y: 22, distance: 1180.2
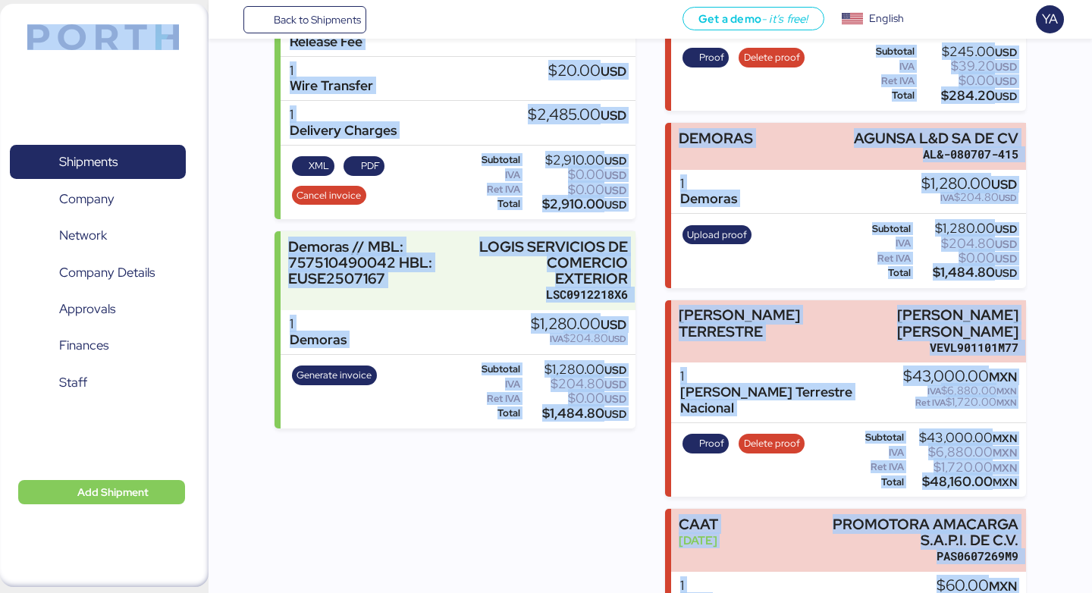
scroll to position [750, 0]
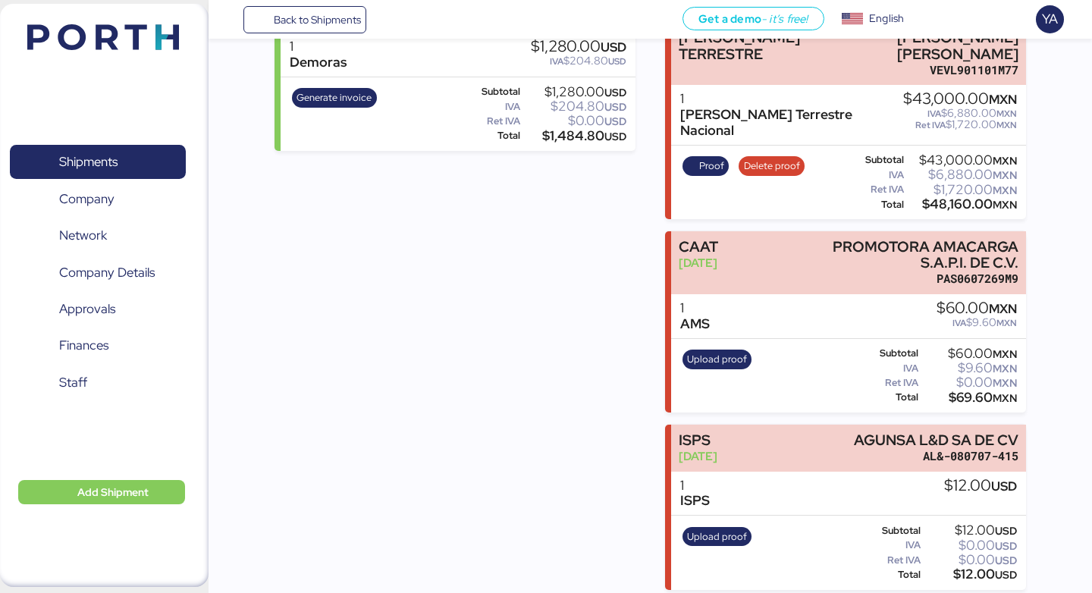
click at [274, 181] on div "Incomes EU AROUND - BOSCH REXROTH // 1x40HQ // [GEOGRAPHIC_DATA] - MANZANILLO /…" at bounding box center [454, 48] width 360 height 1083
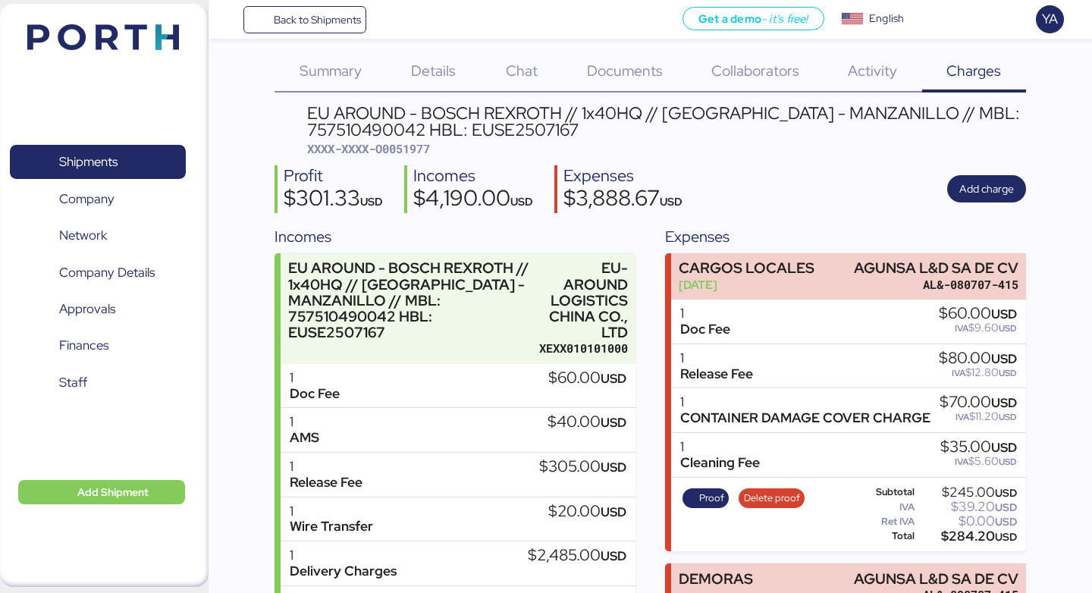
scroll to position [0, 0]
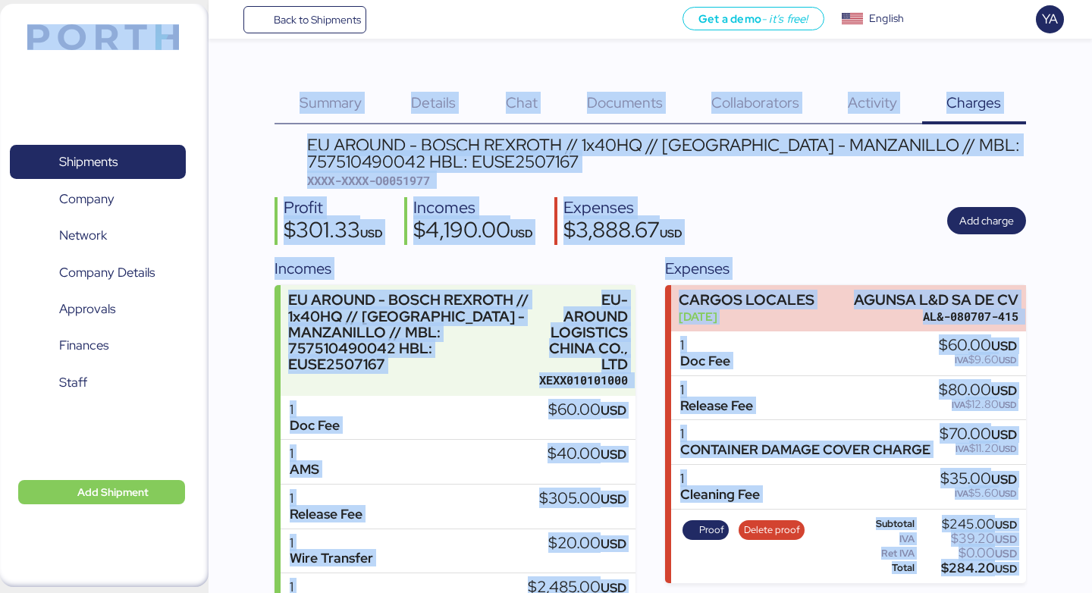
drag, startPoint x: 5, startPoint y: 17, endPoint x: 879, endPoint y: 592, distance: 1045.8
drag, startPoint x: 1024, startPoint y: 569, endPoint x: 0, endPoint y: 29, distance: 1158.1
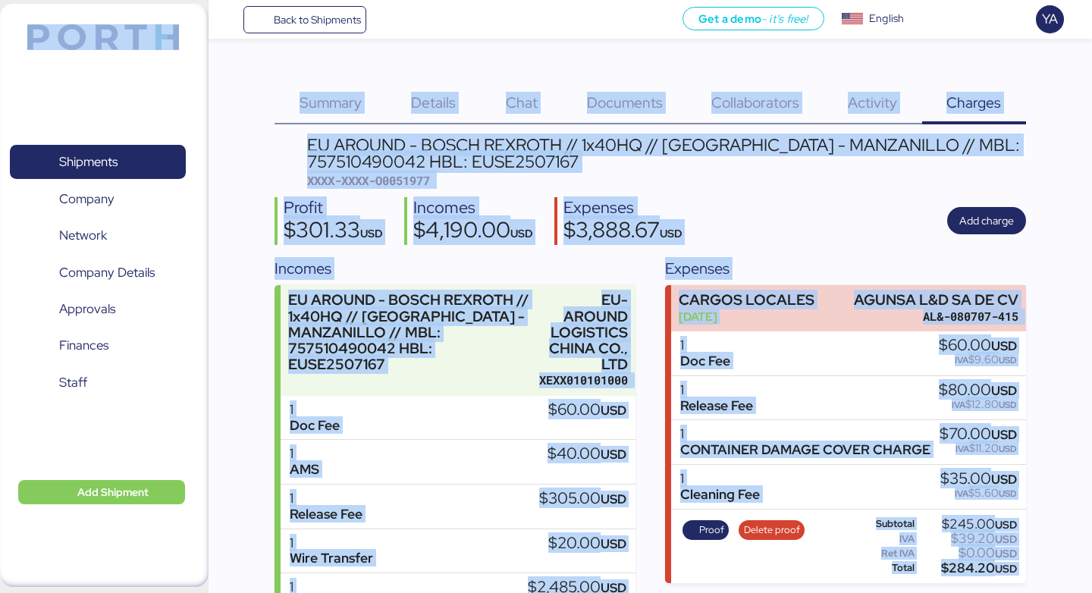
drag, startPoint x: 13, startPoint y: 22, endPoint x: 863, endPoint y: 592, distance: 1023.3
drag, startPoint x: 1036, startPoint y: 581, endPoint x: 8, endPoint y: 36, distance: 1163.2
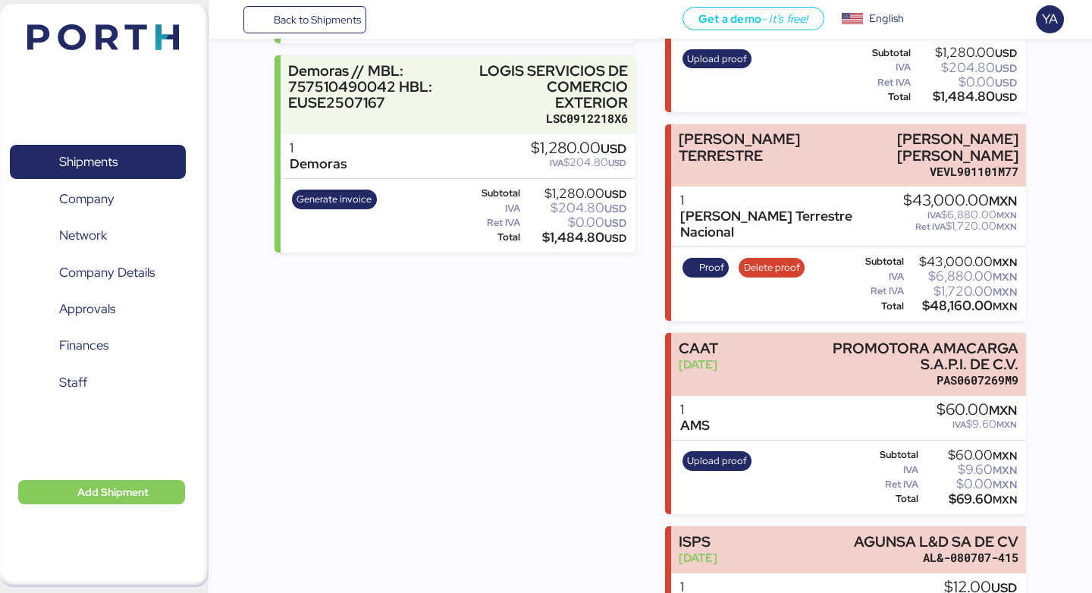
scroll to position [750, 0]
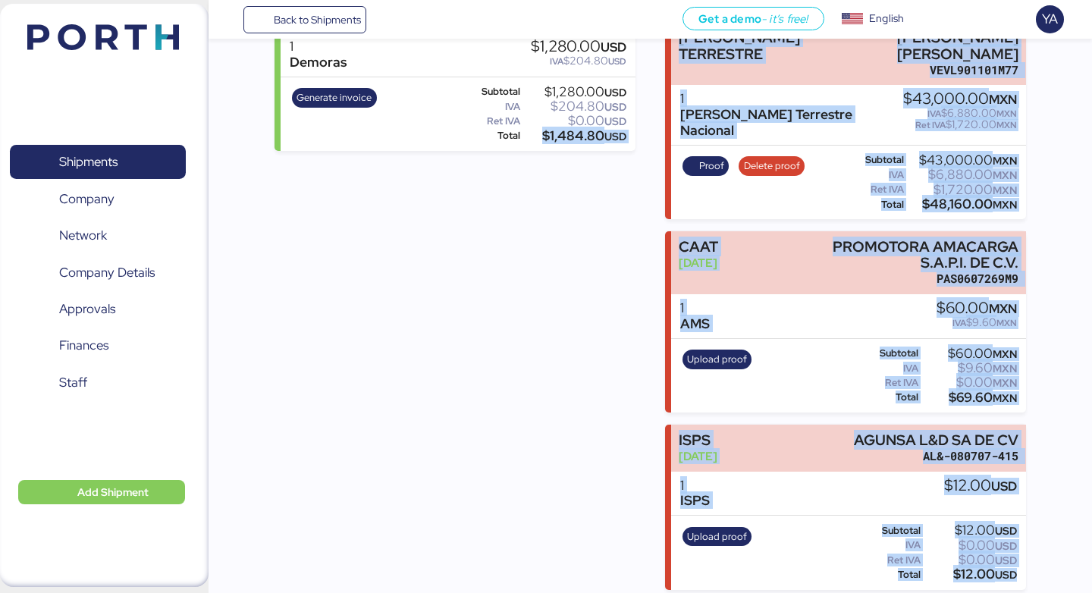
drag, startPoint x: 1030, startPoint y: 579, endPoint x: 478, endPoint y: 426, distance: 573.5
click at [478, 426] on div "Incomes EU AROUND - BOSCH REXROTH // 1x40HQ // [GEOGRAPHIC_DATA] - MANZANILLO /…" at bounding box center [454, 48] width 360 height 1083
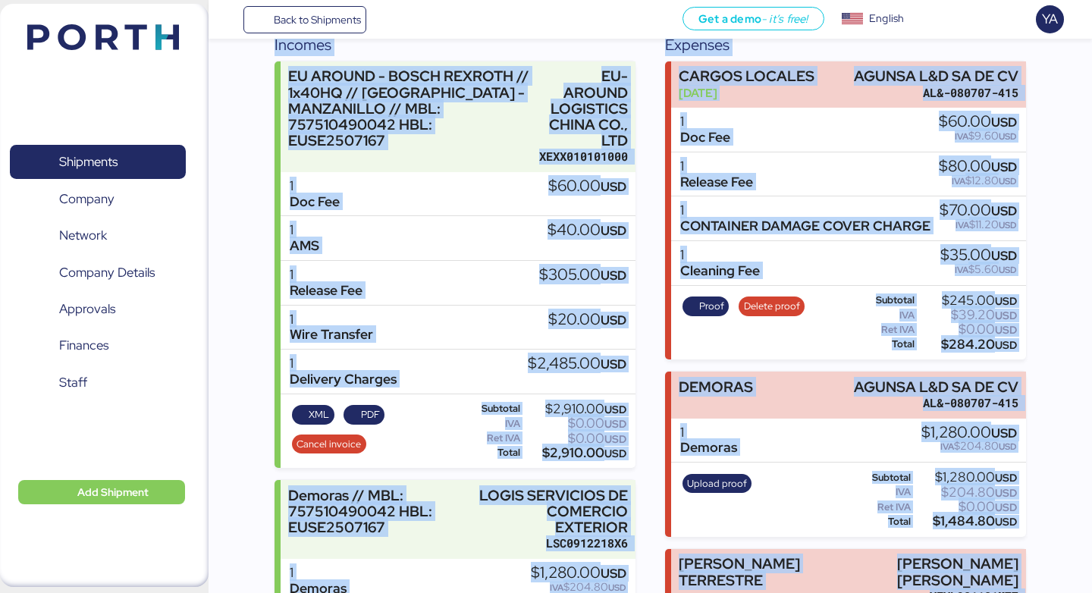
scroll to position [0, 0]
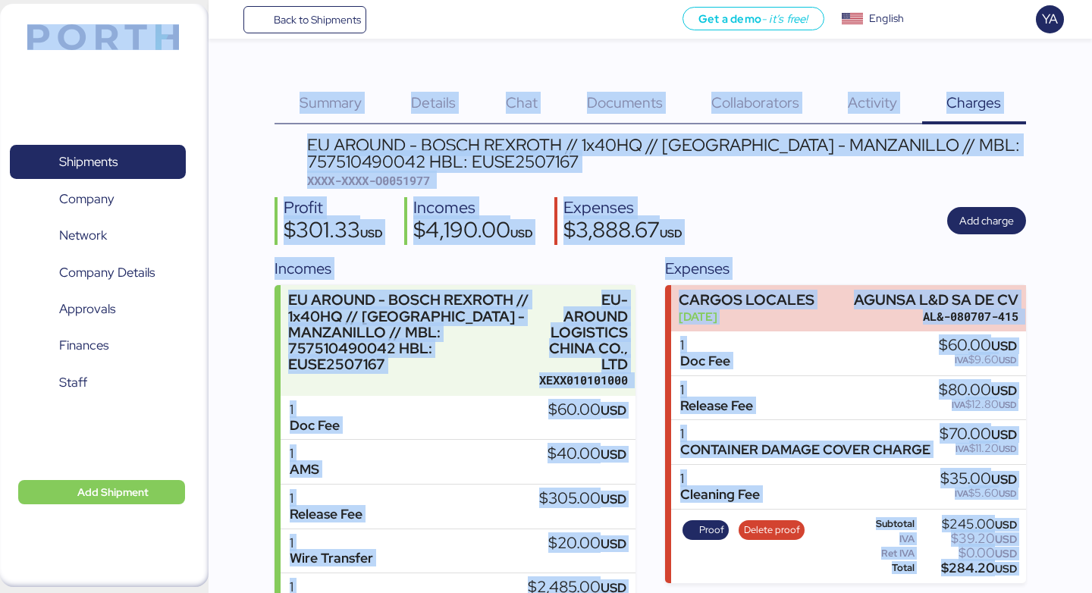
drag, startPoint x: 1039, startPoint y: 577, endPoint x: 20, endPoint y: 11, distance: 1165.0
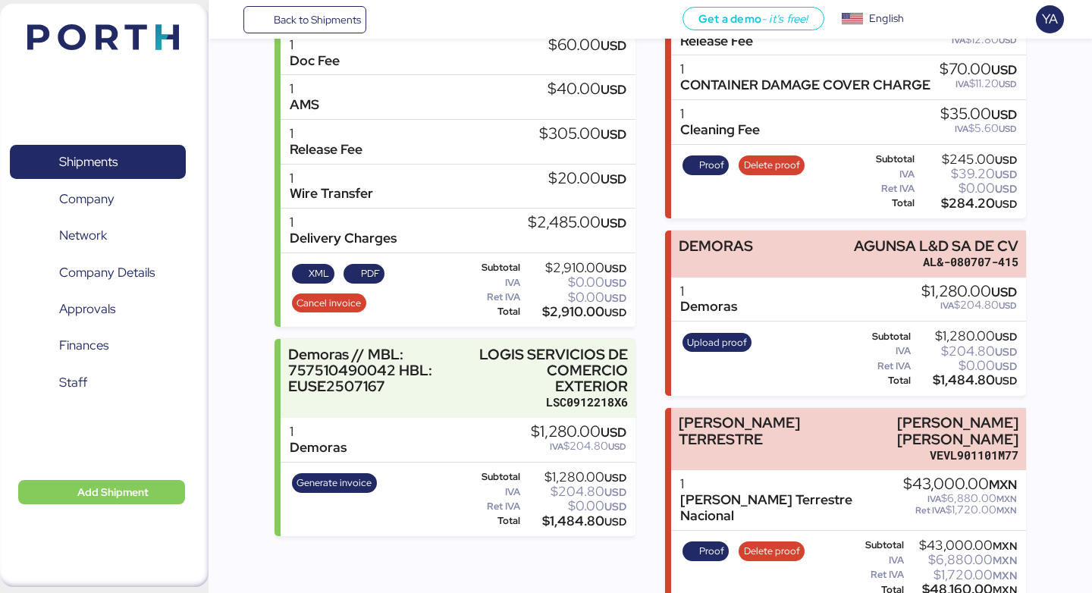
scroll to position [362, 0]
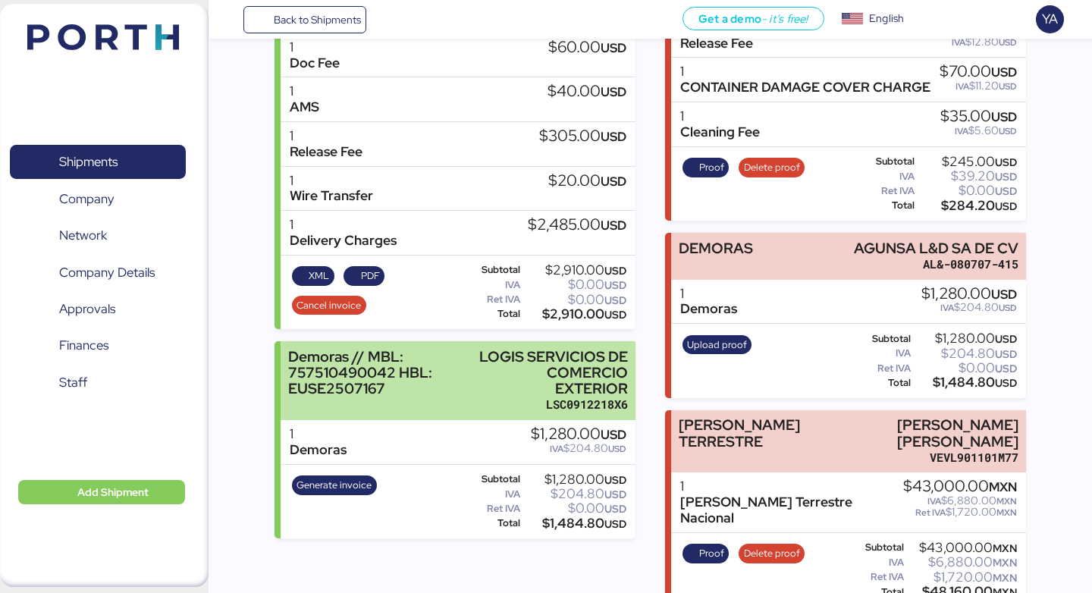
click at [519, 349] on div "LOGIS SERVICIOS DE COMERCIO EXTERIOR" at bounding box center [551, 373] width 153 height 48
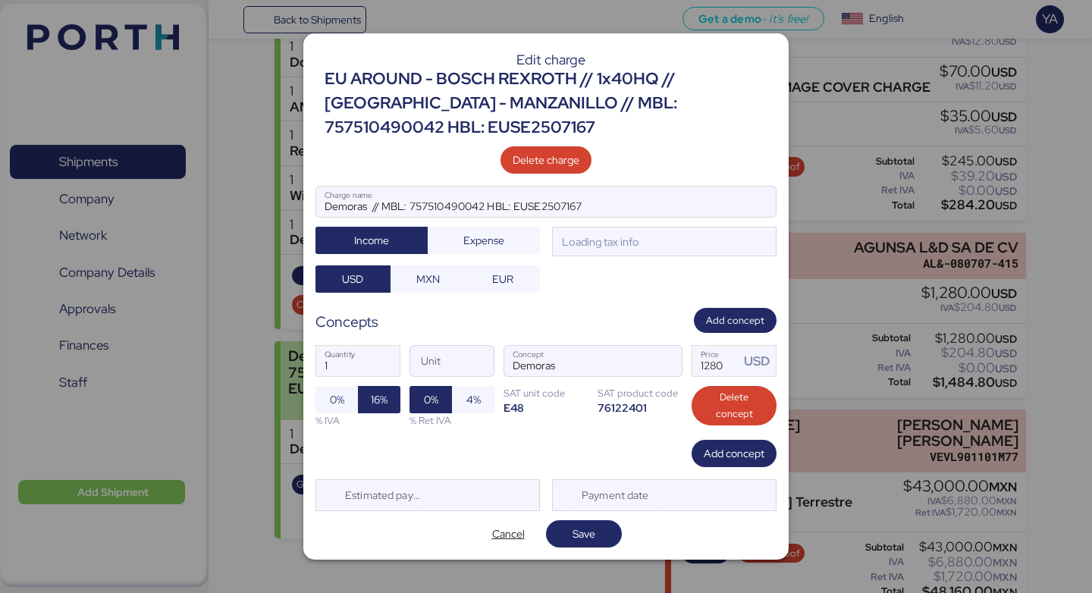
scroll to position [0, 0]
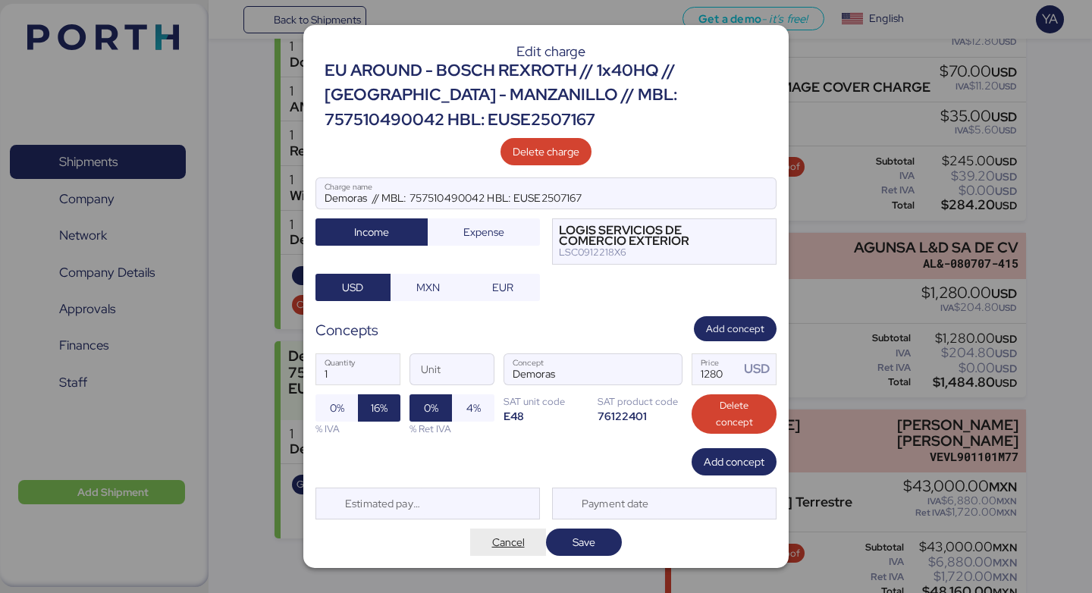
click at [503, 534] on span "Cancel" at bounding box center [508, 542] width 33 height 18
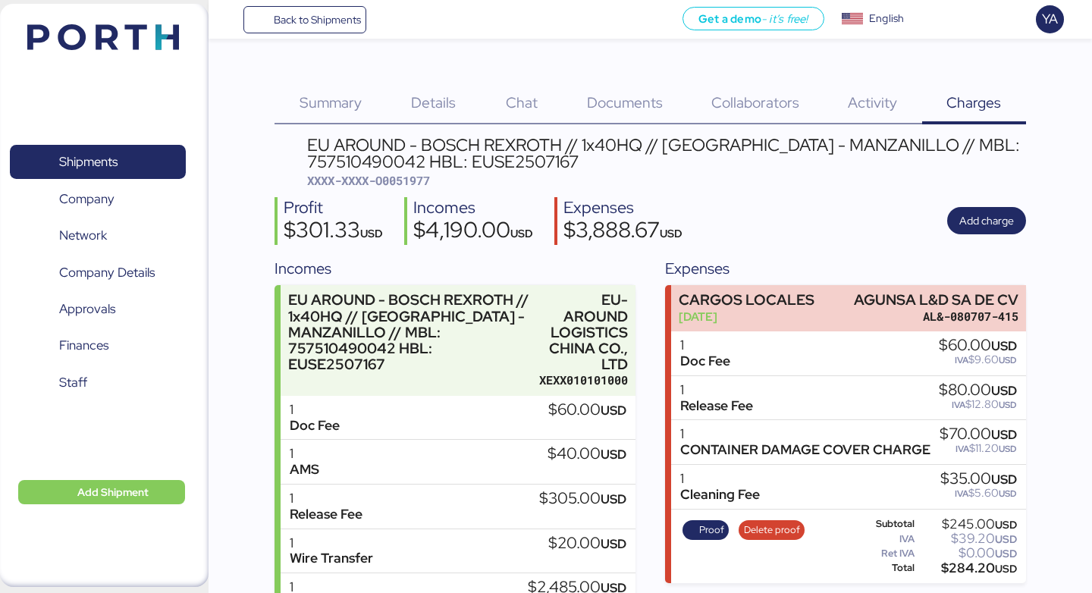
click at [443, 143] on div "EU AROUND - BOSCH REXROTH // 1x40HQ // [GEOGRAPHIC_DATA] - MANZANILLO // MBL: 7…" at bounding box center [666, 153] width 719 height 34
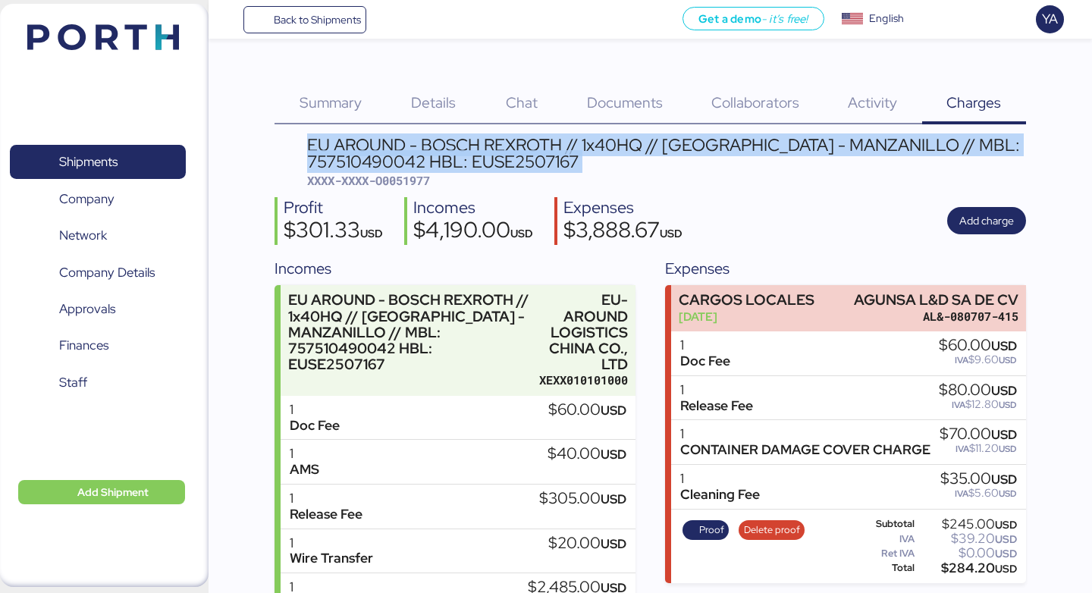
click at [443, 143] on div "EU AROUND - BOSCH REXROTH // 1x40HQ // [GEOGRAPHIC_DATA] - MANZANILLO // MBL: 7…" at bounding box center [666, 153] width 719 height 34
click at [444, 157] on div "EU AROUND - BOSCH REXROTH // 1x40HQ // [GEOGRAPHIC_DATA] - MANZANILLO // MBL: 7…" at bounding box center [666, 153] width 719 height 34
